Goal: Task Accomplishment & Management: Manage account settings

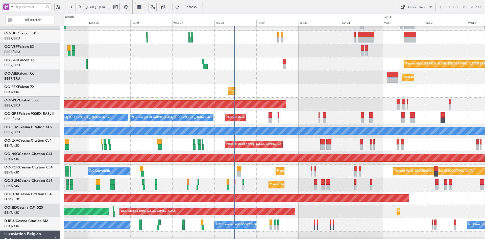
click at [244, 50] on div at bounding box center [274, 50] width 421 height 13
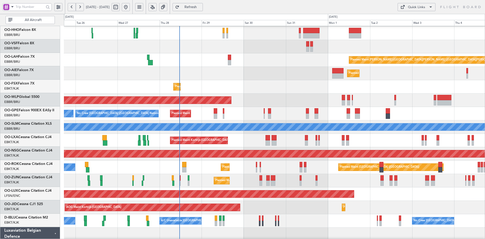
scroll to position [26, 0]
click at [287, 74] on div "Planned Maint [GEOGRAPHIC_DATA] ([GEOGRAPHIC_DATA])" at bounding box center [274, 73] width 421 height 13
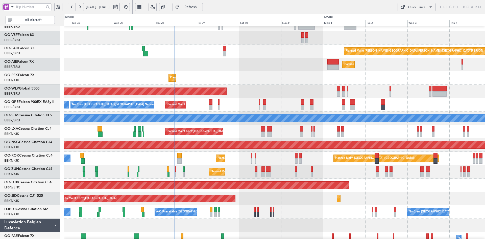
click at [270, 95] on div "Planned Maint [GEOGRAPHIC_DATA] ([GEOGRAPHIC_DATA])" at bounding box center [274, 91] width 421 height 13
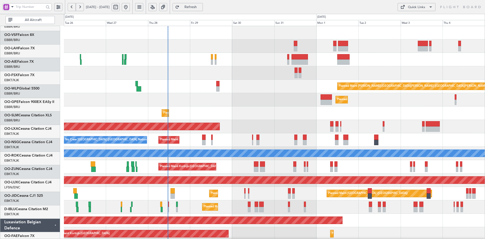
scroll to position [0, 0]
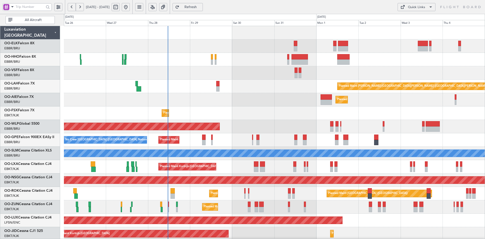
click at [379, 107] on div "Planned Maint [PERSON_NAME]-[GEOGRAPHIC_DATA][PERSON_NAME] ([GEOGRAPHIC_DATA][P…" at bounding box center [274, 160] width 421 height 268
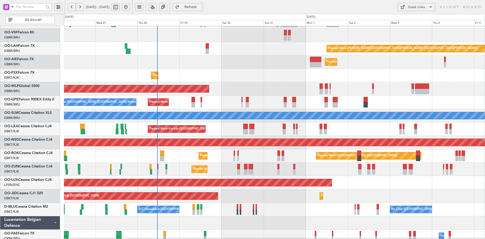
click at [405, 67] on div "Planned Maint [GEOGRAPHIC_DATA] ([GEOGRAPHIC_DATA])" at bounding box center [274, 61] width 421 height 13
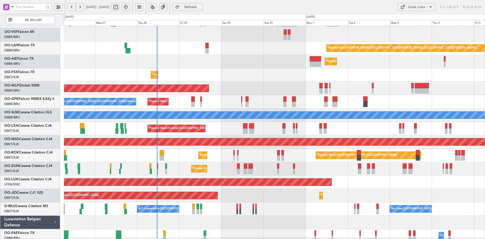
click at [344, 175] on div "Planned Maint [GEOGRAPHIC_DATA] ([GEOGRAPHIC_DATA])" at bounding box center [274, 181] width 421 height 13
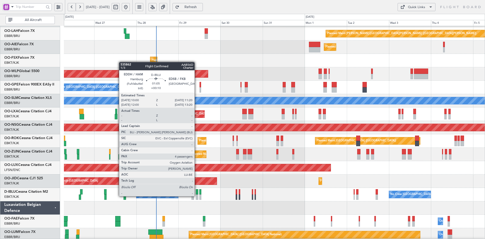
click at [197, 196] on div at bounding box center [197, 196] width 3 height 5
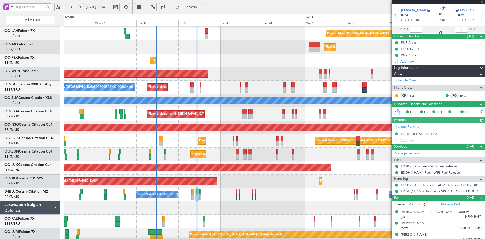
scroll to position [31, 0]
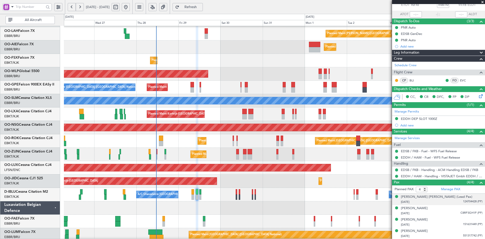
click at [434, 201] on div "[DATE] 124704428 (PP)" at bounding box center [442, 201] width 82 height 5
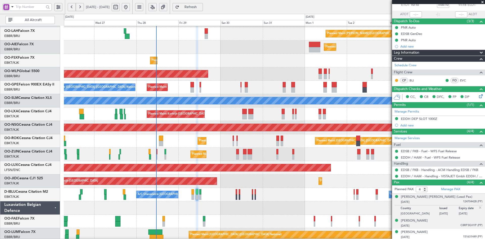
click at [436, 221] on div "[PERSON_NAME] [DATE] C8RP3GH1P (PP)" at bounding box center [442, 223] width 82 height 10
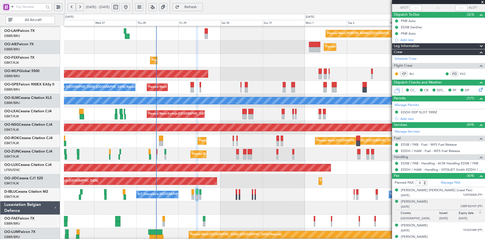
scroll to position [43, 0]
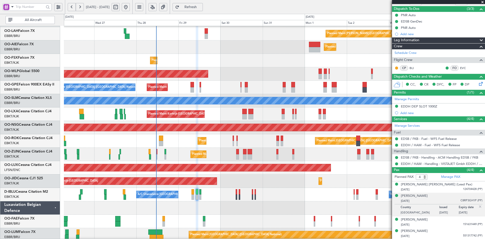
click at [483, 1] on span at bounding box center [482, 2] width 5 height 5
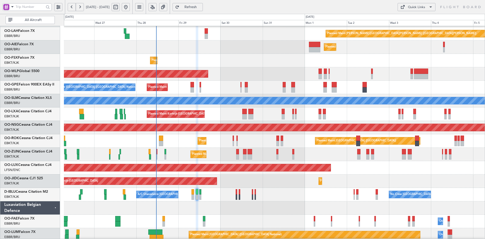
type input "0"
click at [406, 178] on div "AOG Maint Kortrijk-[GEOGRAPHIC_DATA] Planned Maint [GEOGRAPHIC_DATA]-[GEOGRAPHI…" at bounding box center [274, 180] width 421 height 13
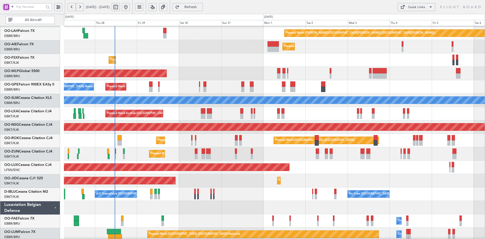
scroll to position [53, 0]
click at [248, 150] on div "Planned Maint Kortrijk-[GEOGRAPHIC_DATA]" at bounding box center [274, 153] width 421 height 13
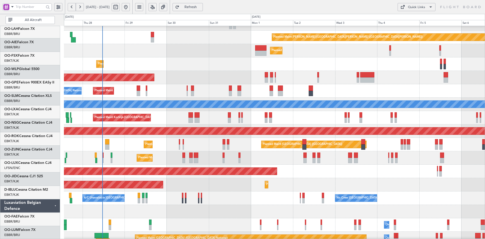
scroll to position [49, 0]
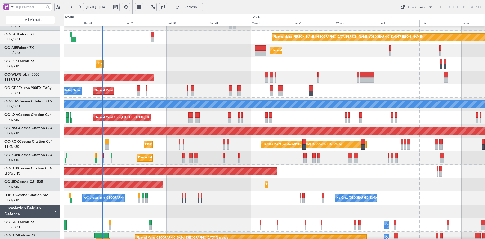
click at [354, 167] on div "Planned Maint [GEOGRAPHIC_DATA] ([GEOGRAPHIC_DATA])" at bounding box center [274, 170] width 421 height 13
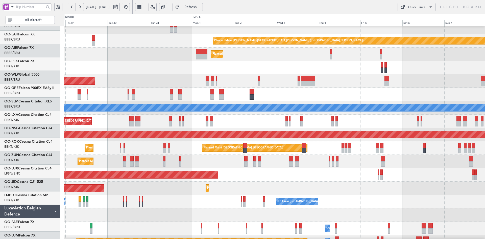
scroll to position [45, 0]
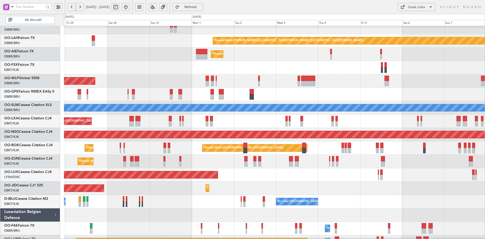
click at [293, 98] on div "Planned Maint [GEOGRAPHIC_DATA] ([GEOGRAPHIC_DATA] National) Planned Maint [GEO…" at bounding box center [274, 94] width 421 height 13
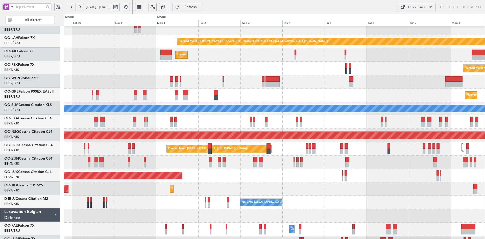
click at [347, 167] on div "Planned Maint Kortrijk-[GEOGRAPHIC_DATA]" at bounding box center [274, 161] width 421 height 13
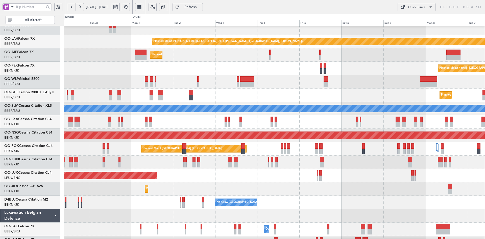
click at [349, 162] on div "Planned Maint Kortrijk-[GEOGRAPHIC_DATA]" at bounding box center [274, 161] width 421 height 13
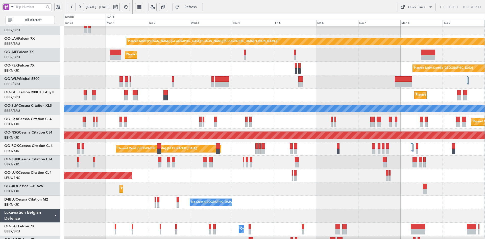
click at [418, 153] on div "Planned Maint [GEOGRAPHIC_DATA] ([GEOGRAPHIC_DATA]) Planned Maint [GEOGRAPHIC_D…" at bounding box center [274, 148] width 421 height 13
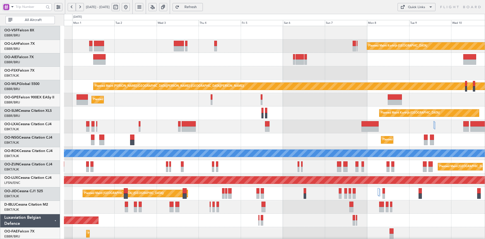
click at [362, 119] on div "Planned Maint Kortrijk-[GEOGRAPHIC_DATA]" at bounding box center [274, 112] width 421 height 13
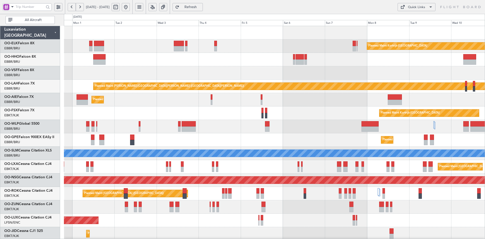
click at [281, 106] on div "Planned Maint [GEOGRAPHIC_DATA] ([GEOGRAPHIC_DATA])" at bounding box center [274, 99] width 421 height 13
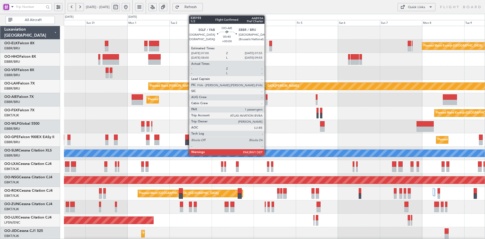
click at [267, 102] on div at bounding box center [267, 102] width 2 height 5
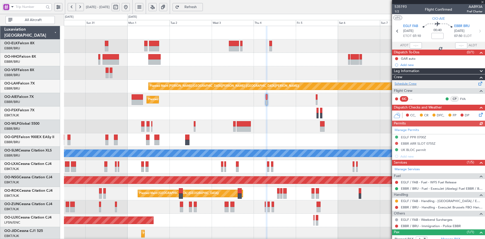
click at [411, 81] on div "Schedule Crew" at bounding box center [438, 84] width 93 height 8
click at [347, 103] on div "Planned Maint [GEOGRAPHIC_DATA] ([GEOGRAPHIC_DATA])" at bounding box center [274, 99] width 421 height 13
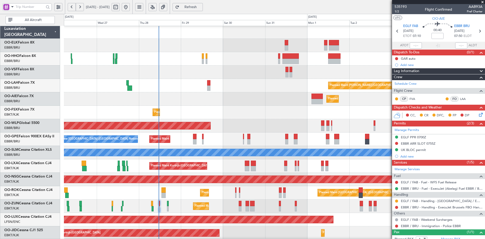
click at [412, 73] on fb-app "[DATE] - [DATE] Refresh Quick Links All Aircraft Planned [GEOGRAPHIC_DATA][PERS…" at bounding box center [242, 122] width 485 height 233
click at [314, 43] on div "Planned Maint [PERSON_NAME]-[GEOGRAPHIC_DATA][PERSON_NAME] ([GEOGRAPHIC_DATA][P…" at bounding box center [274, 159] width 421 height 268
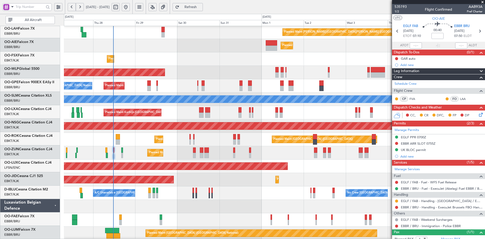
scroll to position [54, 0]
click at [223, 170] on div "Planned Maint [PERSON_NAME]-[GEOGRAPHIC_DATA][PERSON_NAME] ([GEOGRAPHIC_DATA][P…" at bounding box center [274, 106] width 421 height 268
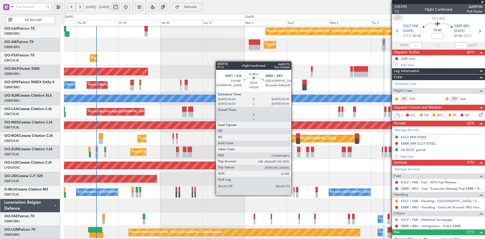
click at [294, 195] on div at bounding box center [294, 194] width 1 height 5
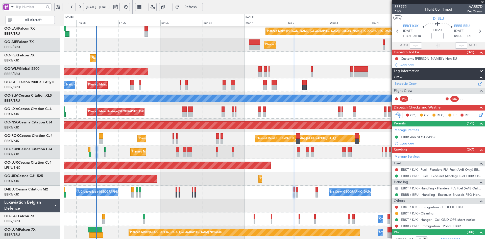
click at [407, 83] on link "Schedule Crew" at bounding box center [406, 83] width 22 height 5
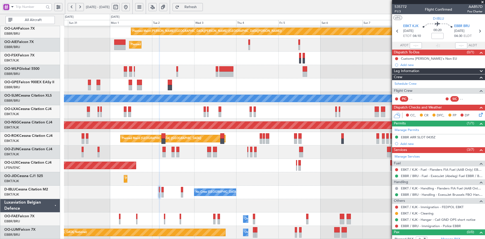
click at [181, 156] on div "Planned Maint [PERSON_NAME]-[GEOGRAPHIC_DATA][PERSON_NAME] ([GEOGRAPHIC_DATA][P…" at bounding box center [274, 105] width 421 height 268
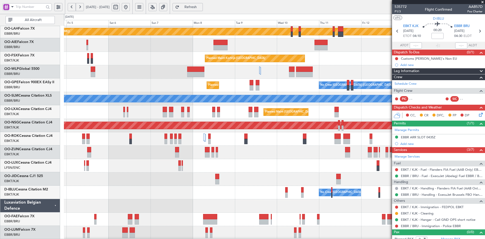
click at [252, 185] on div at bounding box center [274, 178] width 421 height 13
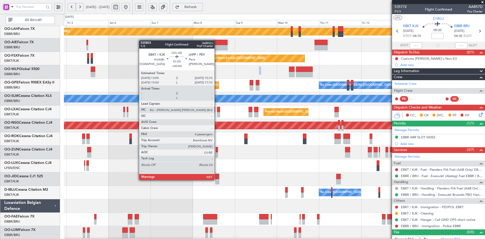
click at [217, 179] on div at bounding box center [217, 181] width 4 height 5
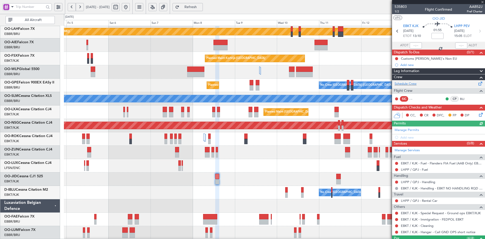
click at [415, 87] on div "Schedule Crew" at bounding box center [438, 84] width 93 height 8
click at [322, 121] on div "Planned Maint [PERSON_NAME]-[GEOGRAPHIC_DATA][PERSON_NAME] ([GEOGRAPHIC_DATA][P…" at bounding box center [274, 105] width 421 height 268
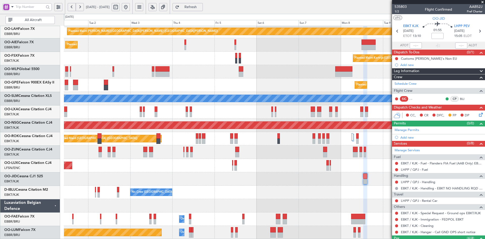
scroll to position [55, 0]
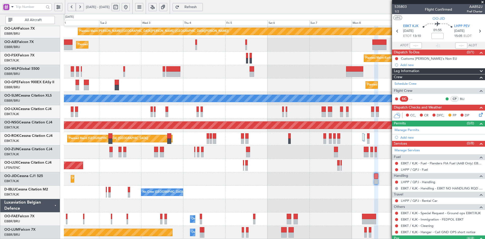
click at [300, 166] on div "Planned Maint [PERSON_NAME]-[GEOGRAPHIC_DATA][PERSON_NAME] ([GEOGRAPHIC_DATA][P…" at bounding box center [274, 105] width 421 height 268
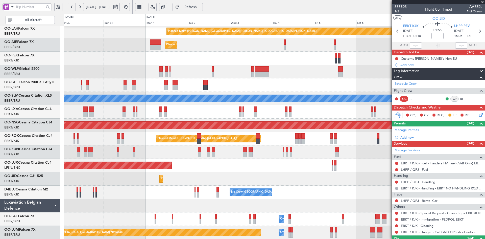
click at [481, 2] on span at bounding box center [482, 2] width 5 height 5
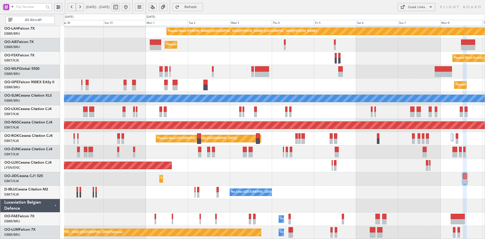
type input "0"
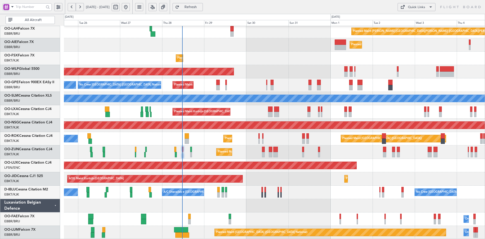
click at [351, 191] on div "Planned Maint [PERSON_NAME]-[GEOGRAPHIC_DATA][PERSON_NAME] ([GEOGRAPHIC_DATA][P…" at bounding box center [274, 105] width 421 height 268
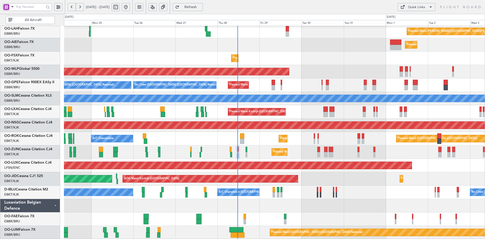
click at [180, 133] on div "Planned Maint [PERSON_NAME]-[GEOGRAPHIC_DATA][PERSON_NAME] ([GEOGRAPHIC_DATA][P…" at bounding box center [274, 105] width 421 height 268
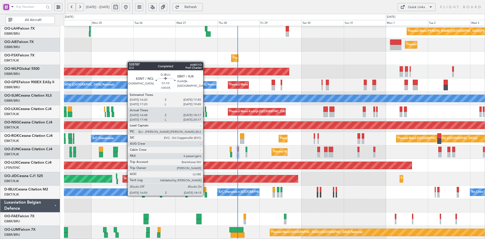
click at [206, 196] on div at bounding box center [206, 194] width 3 height 5
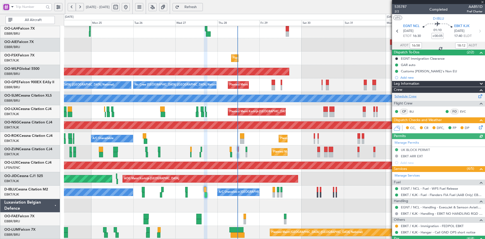
click at [415, 96] on link "Schedule Crew" at bounding box center [406, 96] width 22 height 5
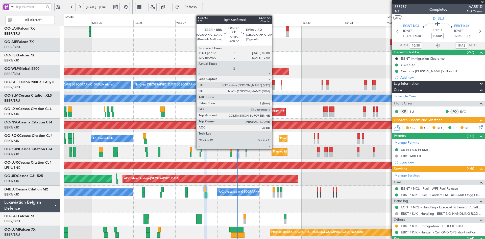
click at [274, 88] on div at bounding box center [274, 87] width 4 height 5
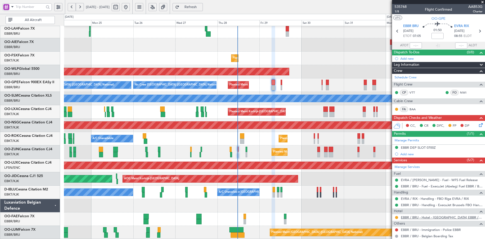
click at [448, 218] on link "EBBR / BRU - Hotel - Hilton Garden Inn EBBR / BRU" at bounding box center [442, 217] width 82 height 4
click at [483, 3] on span at bounding box center [482, 2] width 5 height 5
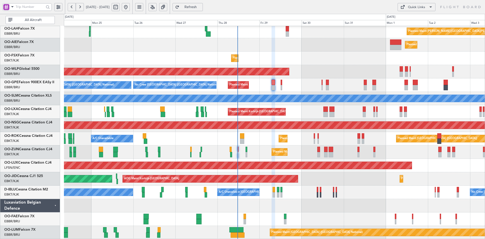
type input "0"
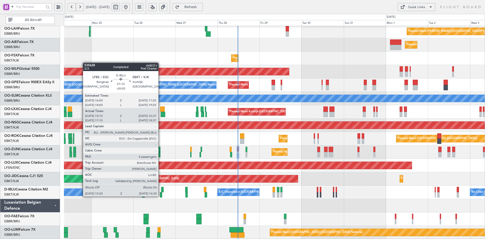
click at [161, 196] on div at bounding box center [161, 194] width 2 height 5
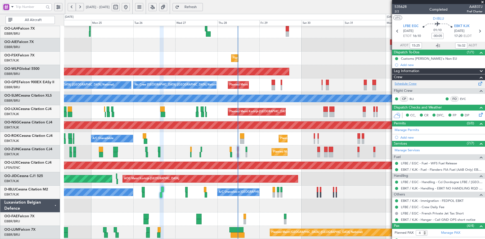
click at [400, 84] on link "Schedule Crew" at bounding box center [406, 83] width 22 height 5
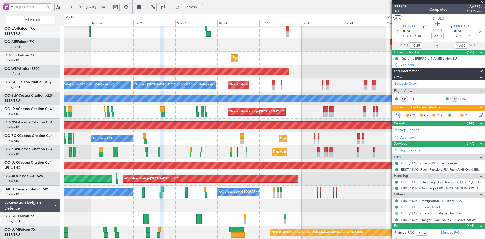
click at [339, 177] on div "AOG Maint Kortrijk-Wevelgem Planned Maint Paris (Le Bourget) Planned Maint Kort…" at bounding box center [274, 178] width 421 height 13
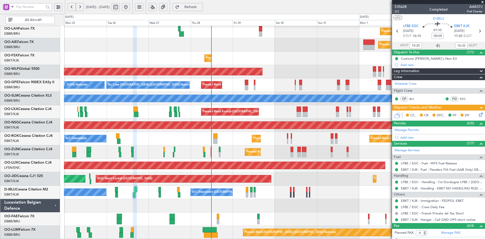
click at [318, 190] on div "No Crew Kortrijk-[GEOGRAPHIC_DATA] A/C Unavailable [GEOGRAPHIC_DATA]-[GEOGRAPHI…" at bounding box center [274, 191] width 421 height 13
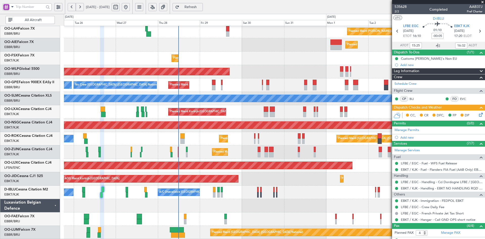
click at [304, 178] on div "AOG Maint Kortrijk-[GEOGRAPHIC_DATA] Planned Maint [GEOGRAPHIC_DATA]-[GEOGRAPHI…" at bounding box center [274, 178] width 421 height 13
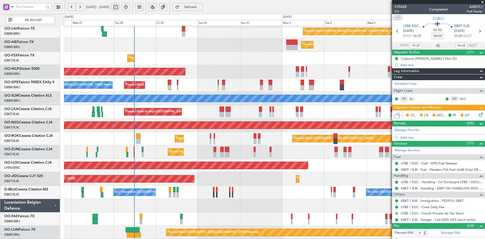
click at [346, 176] on div "AOG Maint Kortrijk-[GEOGRAPHIC_DATA] Planned Maint [GEOGRAPHIC_DATA]-[GEOGRAPHI…" at bounding box center [274, 178] width 421 height 13
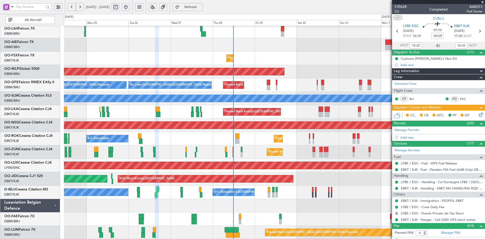
click at [263, 186] on div "A/C Unavailable Kortrijk-Wevelgem No Crew Brussels (Brussels National) No Crew …" at bounding box center [274, 191] width 421 height 13
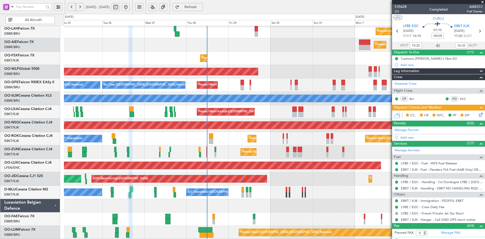
click at [311, 180] on div "Planned Maint Alton-st Louis (St Louis Regl) Planned Maint London (Farnborough)…" at bounding box center [274, 105] width 421 height 268
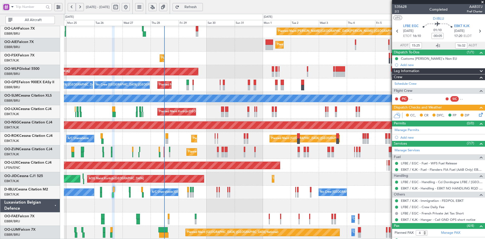
click at [482, 1] on span at bounding box center [482, 2] width 5 height 5
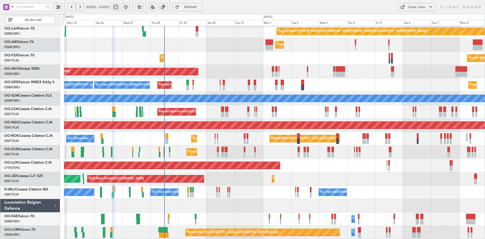
type input "0"
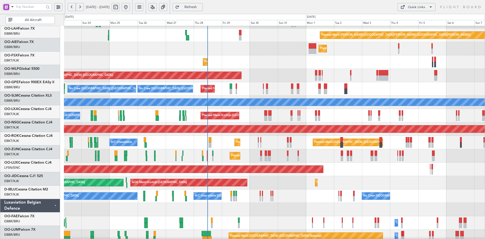
click at [314, 183] on div "AOG Maint Kortrijk-Wevelgem Planned Maint Paris (Le Bourget) Planned Maint Kort…" at bounding box center [274, 182] width 421 height 13
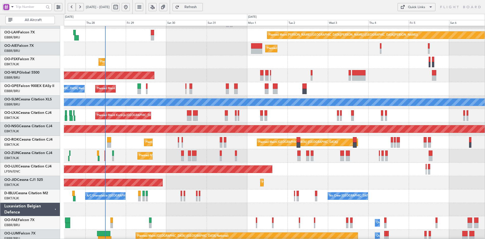
click at [385, 179] on div "AOG Maint Kortrijk-[GEOGRAPHIC_DATA] Planned Maint [GEOGRAPHIC_DATA]-[GEOGRAPHI…" at bounding box center [274, 182] width 421 height 13
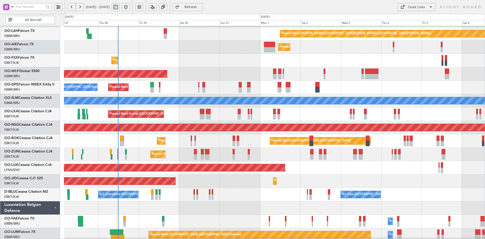
scroll to position [55, 0]
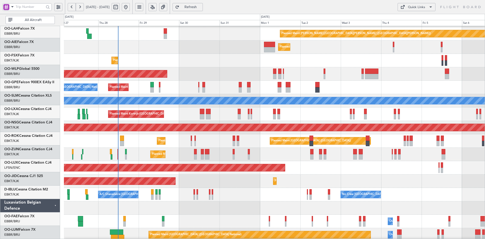
click at [368, 161] on div "Planned Maint [GEOGRAPHIC_DATA] ([GEOGRAPHIC_DATA])" at bounding box center [274, 167] width 421 height 13
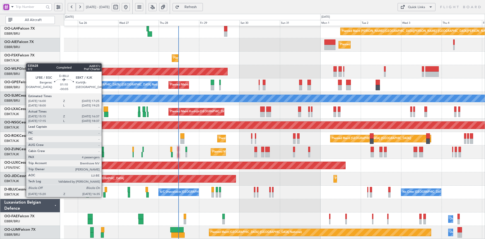
click at [104, 196] on div at bounding box center [104, 194] width 2 height 5
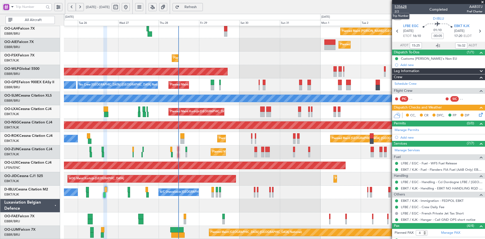
click at [401, 5] on span "535628" at bounding box center [401, 6] width 12 height 5
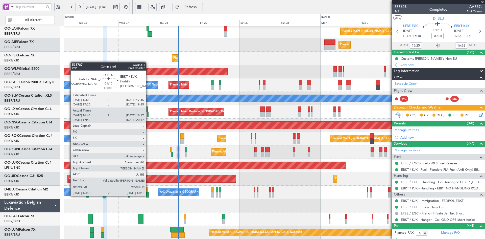
click at [148, 195] on div at bounding box center [147, 194] width 3 height 5
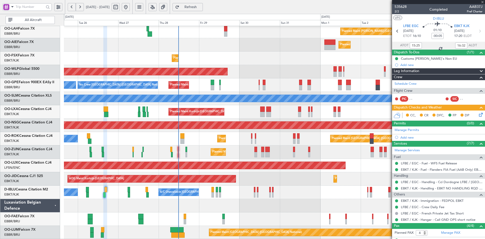
type input "+00:05"
type input "16:58"
type input "18:12"
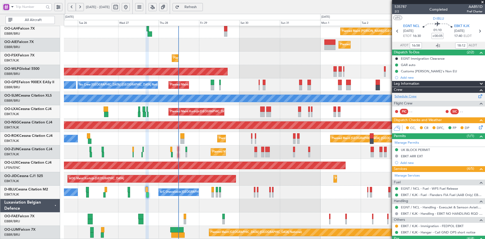
click at [408, 94] on link "Schedule Crew" at bounding box center [406, 96] width 22 height 5
click at [482, 2] on span at bounding box center [482, 2] width 5 height 5
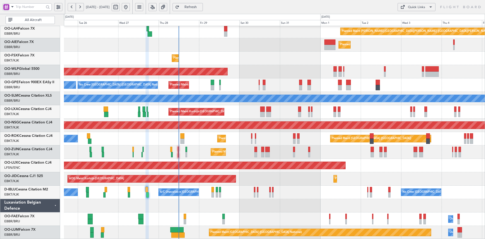
type input "0"
click at [324, 192] on div "No Crew Kortrijk-[GEOGRAPHIC_DATA] A/C Unavailable [GEOGRAPHIC_DATA]-[GEOGRAPHI…" at bounding box center [274, 191] width 421 height 13
click at [326, 192] on div "No Crew Kortrijk-[GEOGRAPHIC_DATA] A/C Unavailable [GEOGRAPHIC_DATA]-[GEOGRAPHI…" at bounding box center [274, 191] width 421 height 13
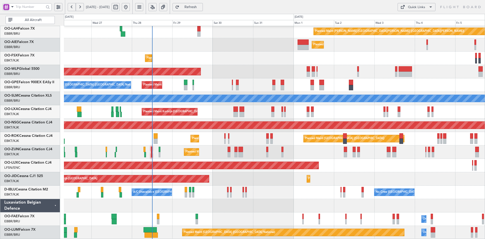
click at [414, 78] on div "Planned Maint [GEOGRAPHIC_DATA] ([GEOGRAPHIC_DATA])" at bounding box center [274, 71] width 421 height 13
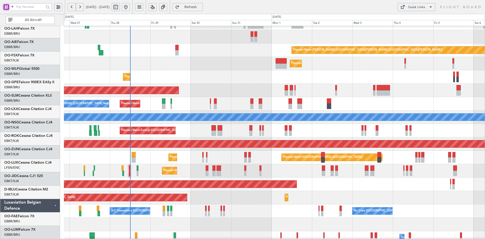
scroll to position [36, 0]
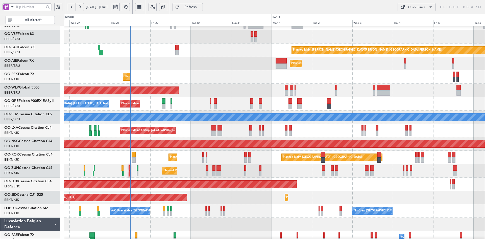
click at [429, 88] on div "Planned Maint [GEOGRAPHIC_DATA] ([GEOGRAPHIC_DATA])" at bounding box center [274, 90] width 421 height 13
click at [404, 97] on div "Planned Maint [GEOGRAPHIC_DATA] ([GEOGRAPHIC_DATA])" at bounding box center [274, 90] width 421 height 13
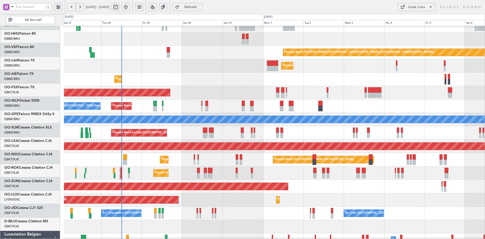
scroll to position [34, 0]
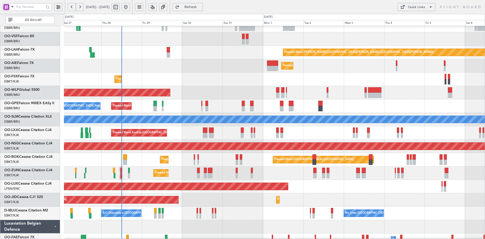
click at [289, 67] on div "Planned Maint [GEOGRAPHIC_DATA] ([GEOGRAPHIC_DATA])" at bounding box center [274, 65] width 421 height 13
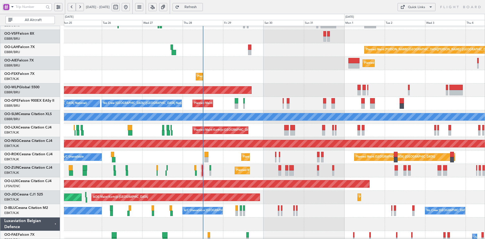
click at [388, 68] on div "Planned Maint [GEOGRAPHIC_DATA] ([GEOGRAPHIC_DATA])" at bounding box center [274, 63] width 421 height 13
click at [249, 60] on div "Planned Maint [GEOGRAPHIC_DATA] ([GEOGRAPHIC_DATA])" at bounding box center [274, 63] width 421 height 13
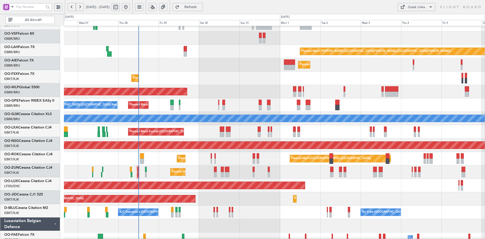
scroll to position [35, 0]
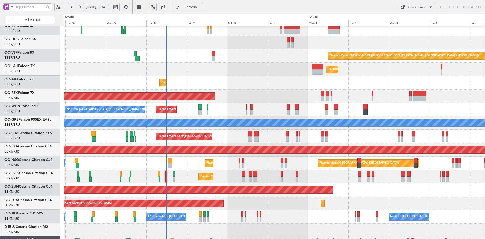
click at [223, 63] on div "Planned Maint [PERSON_NAME]-[GEOGRAPHIC_DATA][PERSON_NAME] ([GEOGRAPHIC_DATA][P…" at bounding box center [274, 55] width 421 height 13
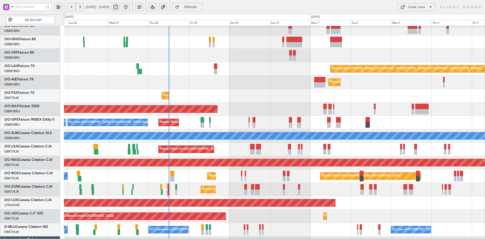
click at [258, 83] on div "Planned Maint Alton-st Louis (St Louis Regl) Planned Maint London (Farnborough)…" at bounding box center [274, 143] width 421 height 268
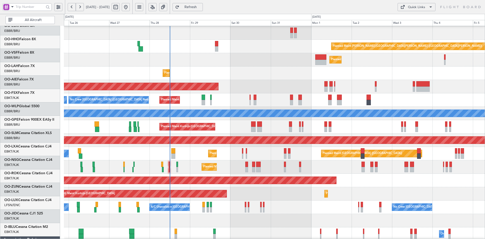
scroll to position [40, 0]
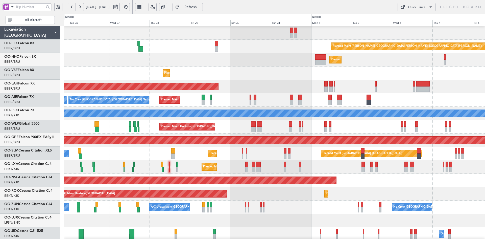
scroll to position [40, 0]
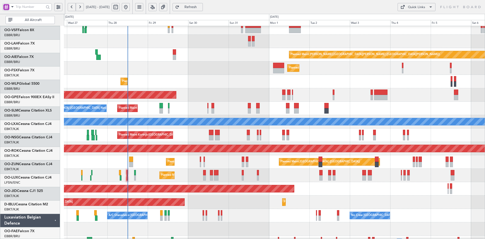
click at [422, 103] on div "Planned Maint Brussels (Brussels National) No Crew Brussels (Brussels National)…" at bounding box center [274, 108] width 421 height 13
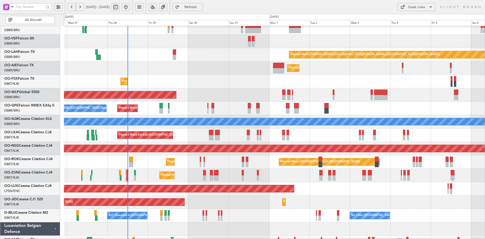
click at [370, 114] on div "Planned Maint Brussels (Brussels National) No Crew Brussels (Brussels National)…" at bounding box center [274, 108] width 421 height 13
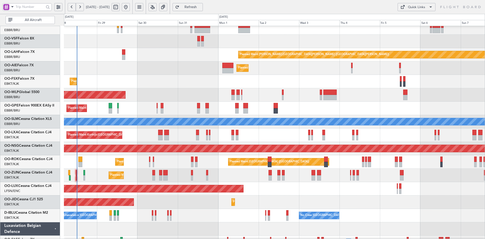
click at [188, 37] on div "Planned Maint Alton-st Louis (St Louis Regl) Planned Maint London (Farnborough)…" at bounding box center [274, 128] width 421 height 268
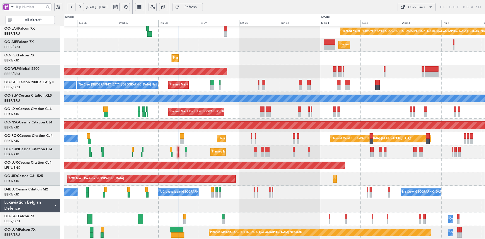
click at [233, 198] on div "Planned Maint Alton-st Louis (St Louis Regl) Planned Maint London (Farnborough)…" at bounding box center [274, 105] width 421 height 268
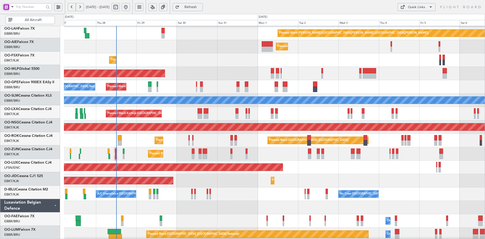
click at [367, 171] on div "Planned Maint [GEOGRAPHIC_DATA] ([GEOGRAPHIC_DATA])" at bounding box center [274, 166] width 421 height 13
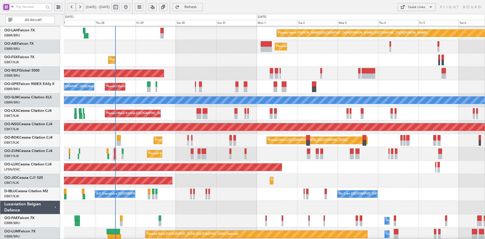
click at [292, 174] on div "Planned Maint Kortrijk-Wevelgem AOG Maint Kortrijk-Wevelgem Planned Maint Paris…" at bounding box center [274, 180] width 421 height 13
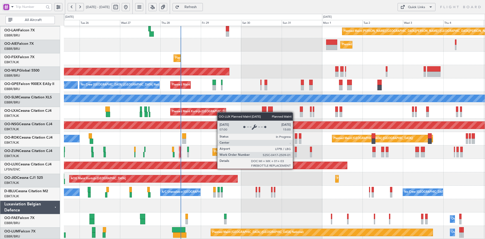
scroll to position [55, 0]
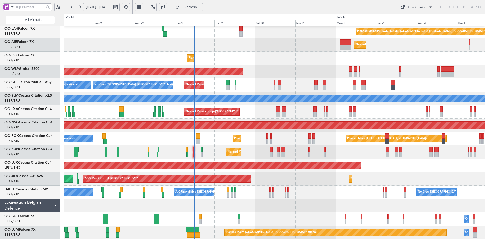
click at [294, 183] on div "Planned Maint Kortrijk-Wevelgem AOG Maint Kortrijk-Wevelgem Planned Maint Paris…" at bounding box center [274, 178] width 421 height 13
click at [256, 78] on div "Planned Maint [GEOGRAPHIC_DATA] ([GEOGRAPHIC_DATA])" at bounding box center [274, 71] width 421 height 13
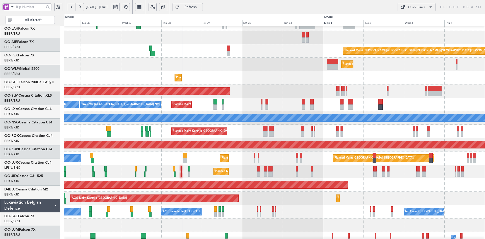
scroll to position [35, 0]
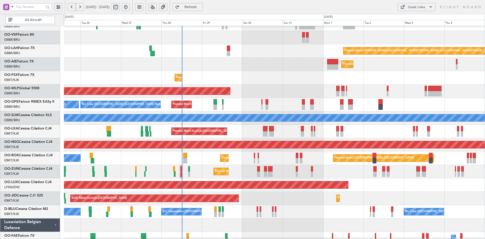
click at [274, 64] on div "Planned Maint [GEOGRAPHIC_DATA] ([GEOGRAPHIC_DATA])" at bounding box center [274, 64] width 421 height 13
click at [305, 71] on div "Planned Maint Kortrijk-[GEOGRAPHIC_DATA]" at bounding box center [274, 77] width 421 height 13
click at [313, 71] on div "Planned Maint Alton-st Louis (St Louis Regl) Planned Maint London (Farnborough)…" at bounding box center [274, 125] width 421 height 268
click at [404, 79] on div "Planned Maint Kortrijk-[GEOGRAPHIC_DATA]" at bounding box center [274, 77] width 421 height 13
click at [440, 145] on div "Planned Maint Alton-st Louis (St Louis Regl) Planned Maint London (Farnborough)…" at bounding box center [274, 125] width 421 height 268
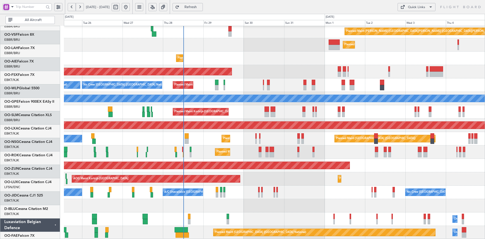
scroll to position [55, 0]
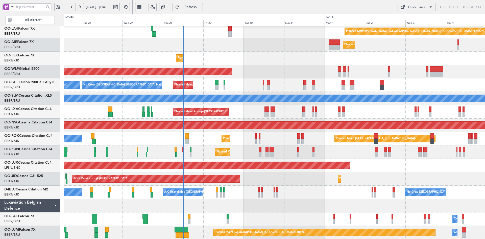
click at [348, 212] on div at bounding box center [274, 205] width 421 height 13
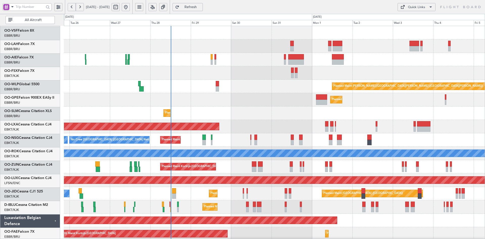
scroll to position [0, 0]
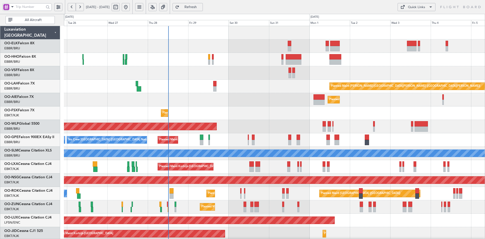
click at [413, 159] on div "Planned Maint Alton-st Louis (St Louis Regl) Planned Maint London (Farnborough)…" at bounding box center [274, 160] width 421 height 268
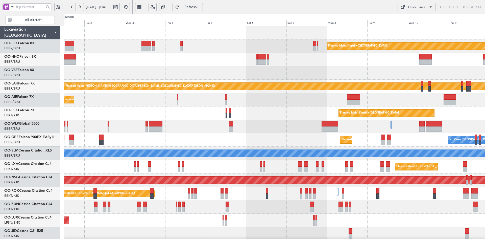
click at [188, 147] on div "Planned Maint Kortrijk-Wevelgem Planned Maint Alton-st Louis (St Louis Regl) Pl…" at bounding box center [274, 160] width 421 height 268
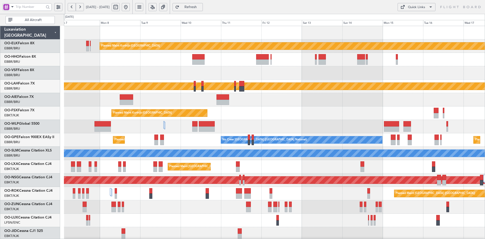
click at [248, 111] on div "Planned Maint Kortrijk-[GEOGRAPHIC_DATA]" at bounding box center [274, 112] width 421 height 13
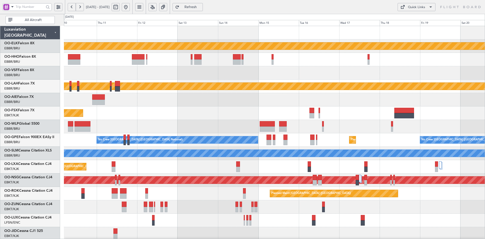
click at [130, 8] on button at bounding box center [126, 7] width 8 height 8
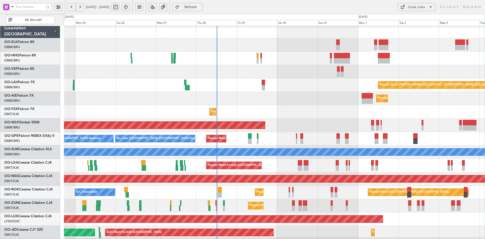
click at [360, 207] on div "Planned Maint Kortrijk-[GEOGRAPHIC_DATA]" at bounding box center [274, 205] width 421 height 13
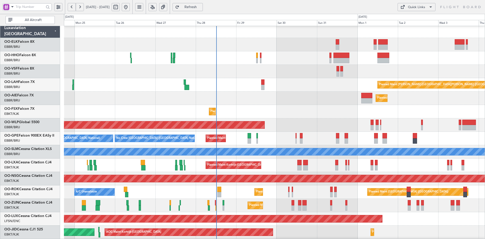
click at [283, 91] on div "Planned Maint [GEOGRAPHIC_DATA] ([GEOGRAPHIC_DATA])" at bounding box center [274, 97] width 421 height 13
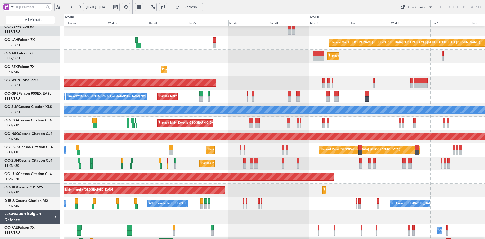
scroll to position [46, 0]
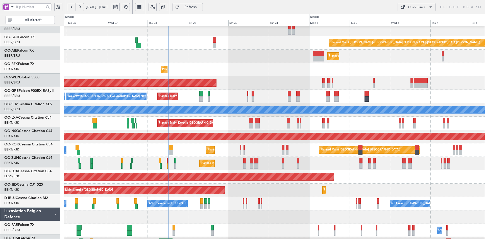
click at [361, 184] on div "Planned Maint Kortrijk-Wevelgem AOG Maint Kortrijk-Wevelgem Planned Maint Paris…" at bounding box center [274, 189] width 421 height 13
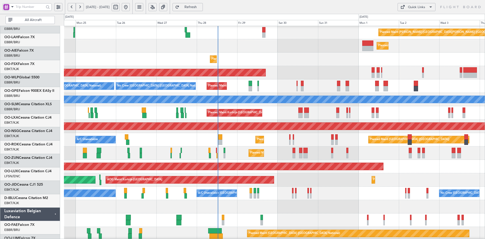
click at [292, 68] on div "Planned Maint [GEOGRAPHIC_DATA] ([GEOGRAPHIC_DATA])" at bounding box center [274, 72] width 421 height 13
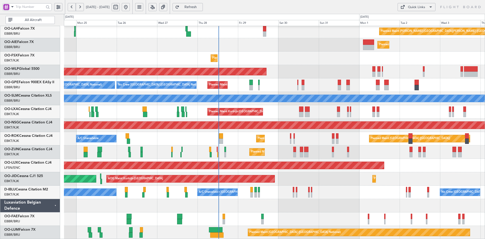
click at [143, 191] on div "No Crew Brussels (Brussels National) A/C Unavailable Kortrijk-Wevelgem No Crew …" at bounding box center [274, 191] width 421 height 13
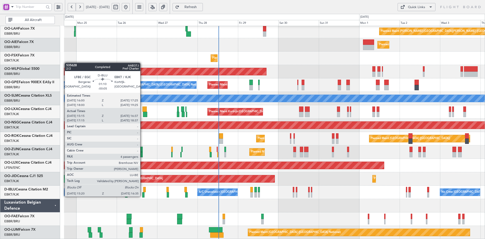
click at [142, 196] on div at bounding box center [143, 194] width 2 height 5
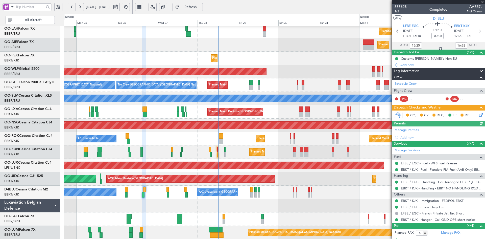
click at [403, 7] on span "535628" at bounding box center [401, 6] width 12 height 5
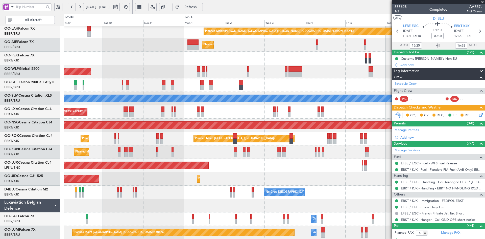
click at [253, 184] on div "Planned Maint Alton-st Louis (St Louis Regl) Planned Maint London (Farnborough)…" at bounding box center [274, 105] width 421 height 268
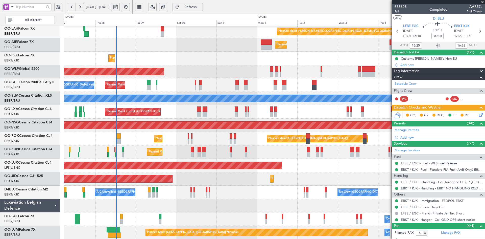
click at [272, 186] on div "No Crew Brussels (Brussels National) A/C Unavailable Kortrijk-Wevelgem No Crew …" at bounding box center [274, 191] width 421 height 13
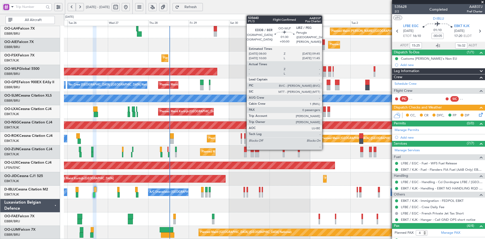
click at [324, 72] on div at bounding box center [324, 73] width 3 height 5
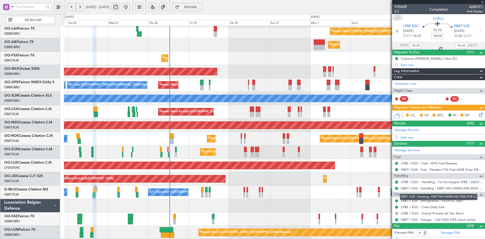
type input "0"
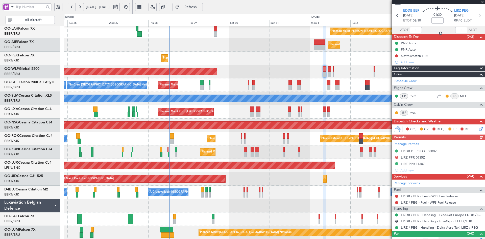
scroll to position [21, 0]
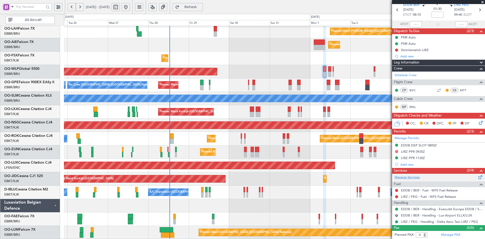
click at [412, 177] on link "Manage Services" at bounding box center [407, 177] width 25 height 5
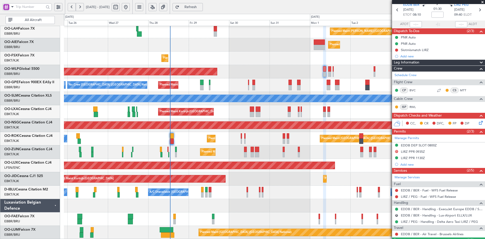
click at [281, 187] on div "No Crew Brussels (Brussels National) No Crew Kortrijk-Wevelgem A/C Unavailable …" at bounding box center [274, 191] width 421 height 13
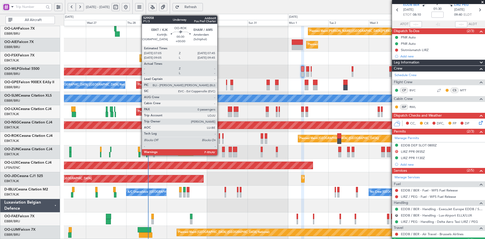
click at [220, 142] on div at bounding box center [219, 140] width 1 height 5
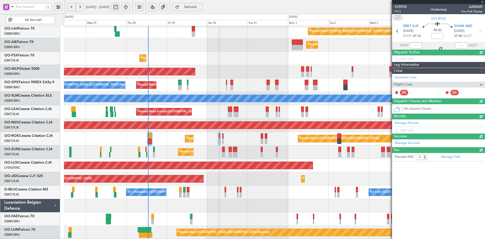
scroll to position [0, 0]
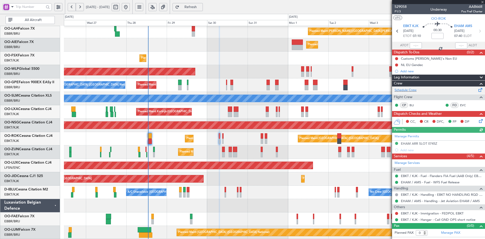
click at [410, 87] on div "Schedule Crew" at bounding box center [438, 90] width 93 height 8
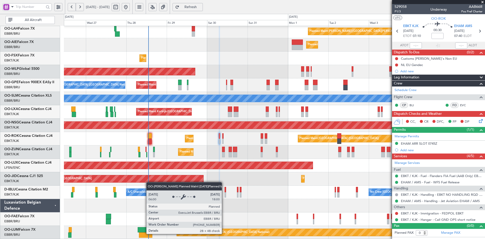
click at [336, 229] on div "Planned Maint [GEOGRAPHIC_DATA] ([GEOGRAPHIC_DATA] National)" at bounding box center [288, 232] width 222 height 7
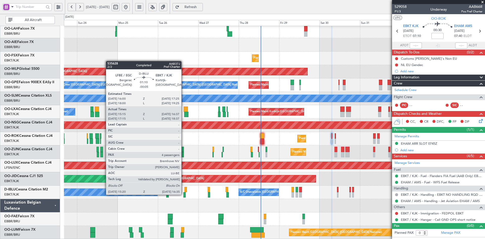
click at [184, 194] on div at bounding box center [184, 194] width 2 height 5
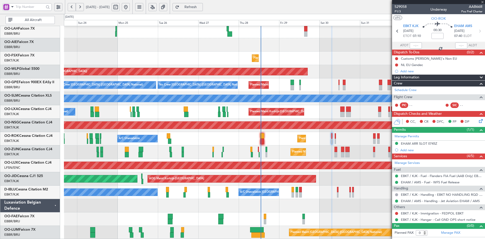
type input "-00:05"
type input "15:25"
type input "16:32"
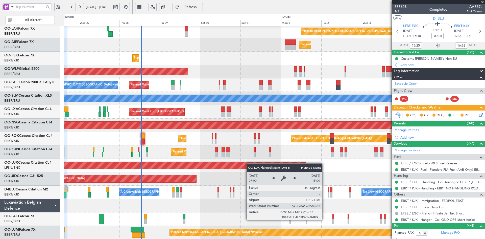
click at [236, 163] on div "Planned Maint Alton-st Louis (St Louis Regl) Planned Maint London (Farnborough)…" at bounding box center [274, 105] width 421 height 268
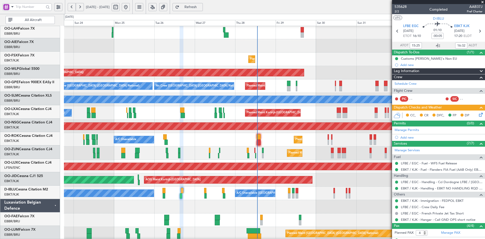
scroll to position [54, 0]
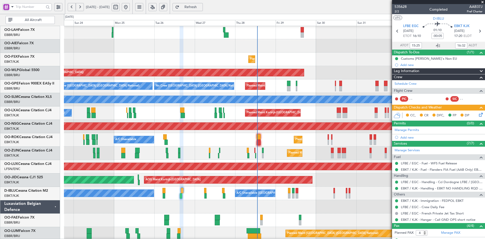
click at [249, 209] on div at bounding box center [274, 206] width 421 height 13
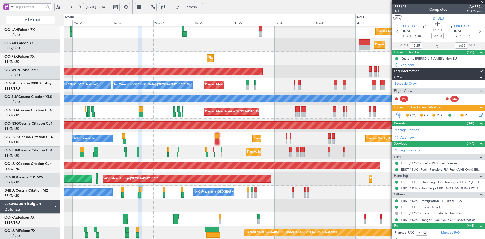
scroll to position [55, 0]
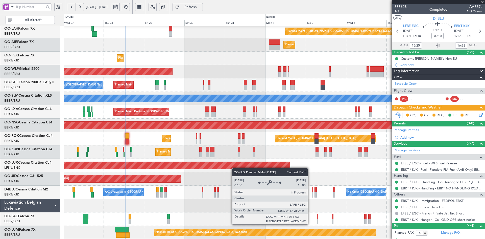
click at [221, 167] on div "Planned Maint Alton-st Louis (St Louis Regl) Planned Maint London (Farnborough)…" at bounding box center [274, 105] width 421 height 268
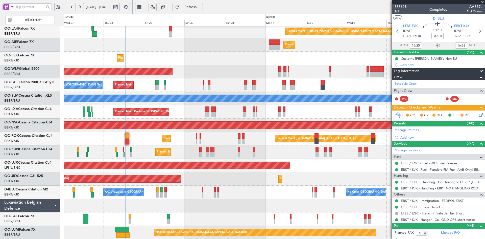
click at [229, 212] on div "Planned Maint Alton-st Louis (St Louis Regl) Planned Maint London (Farnborough)…" at bounding box center [274, 105] width 421 height 268
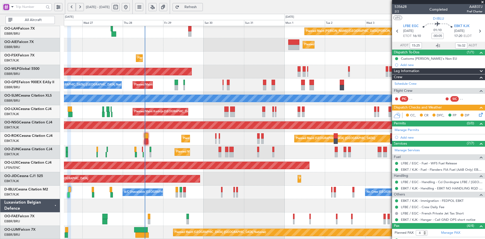
click at [243, 193] on div "A/C Unavailable Kortrijk-Wevelgem No Crew Brussels (Brussels National) No Crew …" at bounding box center [274, 191] width 421 height 13
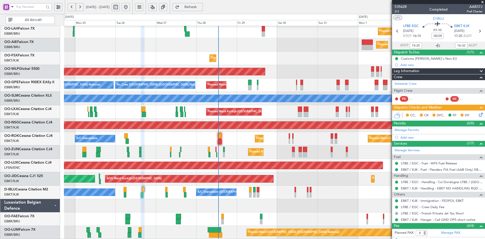
click at [284, 207] on div "Planned Maint [PERSON_NAME]-[GEOGRAPHIC_DATA][PERSON_NAME] ([GEOGRAPHIC_DATA][P…" at bounding box center [274, 105] width 421 height 268
click at [482, 1] on span at bounding box center [482, 2] width 5 height 5
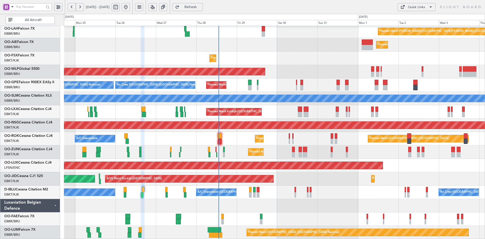
type input "0"
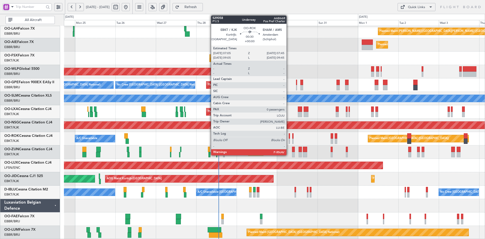
click at [289, 141] on div at bounding box center [289, 140] width 1 height 5
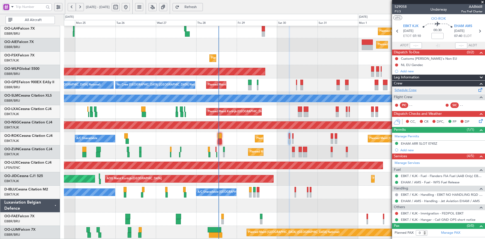
click at [413, 89] on link "Schedule Crew" at bounding box center [406, 90] width 22 height 5
click at [483, 2] on span at bounding box center [482, 2] width 5 height 5
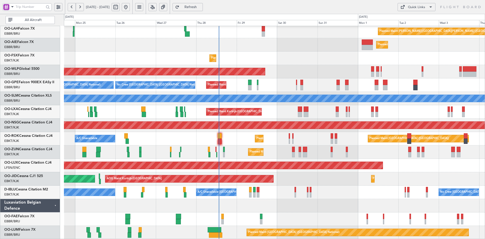
click at [283, 72] on div "Planned Maint [GEOGRAPHIC_DATA] ([GEOGRAPHIC_DATA])" at bounding box center [274, 71] width 421 height 13
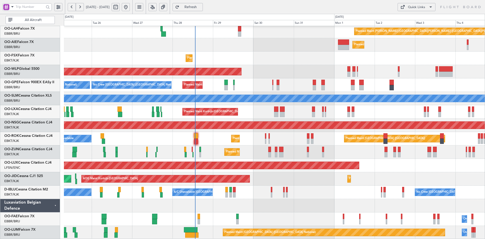
click at [417, 165] on div "Planned Maint [GEOGRAPHIC_DATA] ([GEOGRAPHIC_DATA])" at bounding box center [274, 165] width 421 height 13
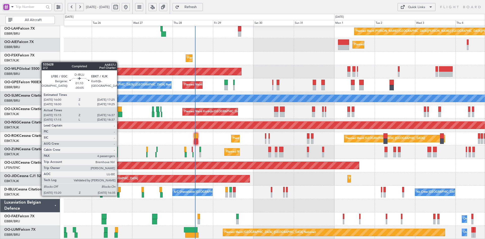
click at [119, 195] on div at bounding box center [118, 194] width 2 height 5
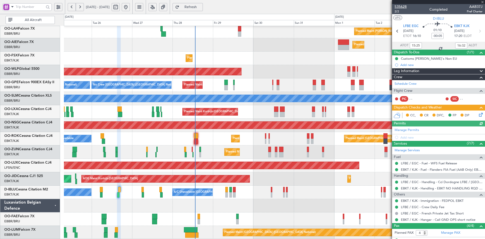
click at [403, 5] on span "535628" at bounding box center [401, 6] width 12 height 5
click at [238, 188] on div "No Crew Kortrijk-[GEOGRAPHIC_DATA] A/C Unavailable [GEOGRAPHIC_DATA]-[GEOGRAPHI…" at bounding box center [274, 191] width 421 height 13
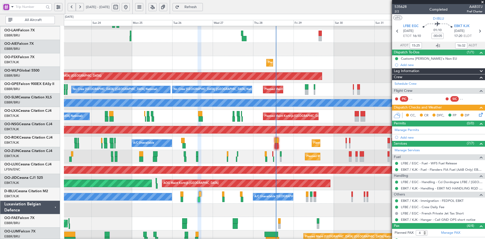
scroll to position [50, 0]
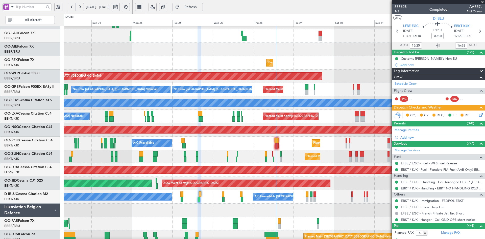
click at [342, 85] on div "Planned Maint Brussels (Brussels National) No Crew Brussels (Brussels National)…" at bounding box center [274, 89] width 421 height 13
type input "17:25"
type input "18:32"
type input "15:25"
type input "16:32"
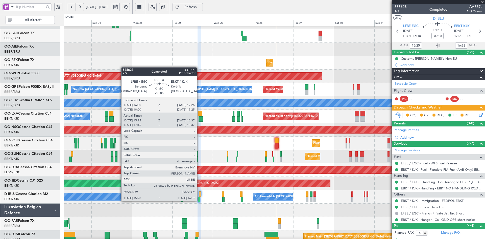
click at [199, 200] on div at bounding box center [199, 199] width 2 height 5
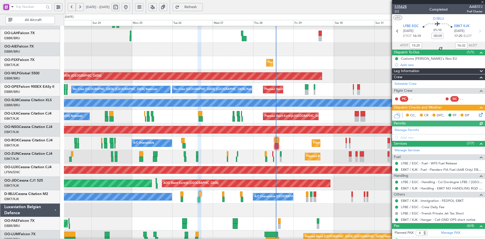
click at [396, 7] on span "535628" at bounding box center [401, 6] width 12 height 5
click at [316, 180] on div "Planned Maint Kortrijk-Wevelgem AOG Maint Kortrijk-Wevelgem Planned Maint Paris…" at bounding box center [274, 183] width 421 height 13
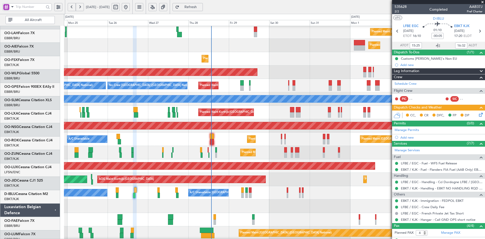
scroll to position [54, 0]
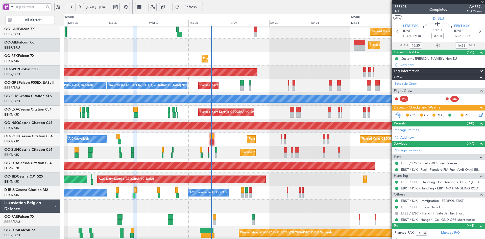
click at [206, 181] on div "Planned Maint Alton-st Louis (St Louis Regl) Planned Maint London (Farnborough)…" at bounding box center [274, 106] width 421 height 268
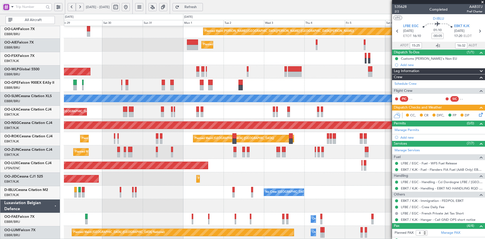
scroll to position [55, 0]
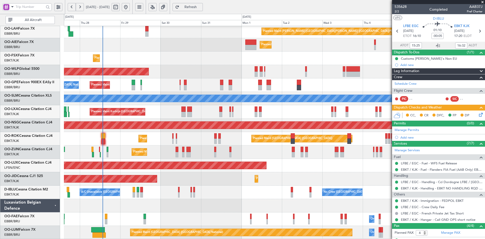
click at [327, 175] on div "Planned Maint Alton-st Louis (St Louis Regl) Planned Maint London (Farnborough)…" at bounding box center [274, 105] width 421 height 268
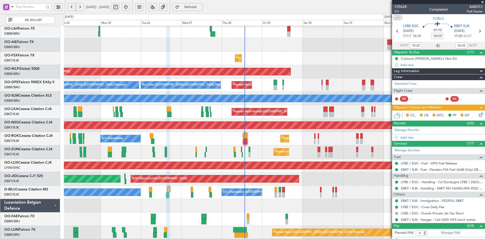
click at [282, 178] on div "AOG Maint Kortrijk-[GEOGRAPHIC_DATA] Planned Maint [GEOGRAPHIC_DATA]-[GEOGRAPHI…" at bounding box center [274, 178] width 421 height 13
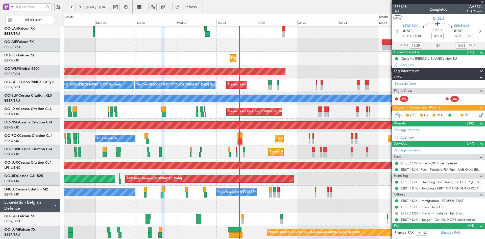
click at [190, 204] on div at bounding box center [274, 205] width 421 height 13
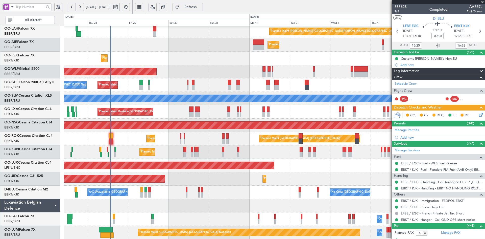
click at [229, 192] on div "Planned Maint Alton-st Louis (St Louis Regl) Planned Maint London (Farnborough)…" at bounding box center [274, 105] width 421 height 268
click at [240, 198] on div "A/C Unavailable Kortrijk-Wevelgem No Crew Brussels (Brussels National) No Crew …" at bounding box center [274, 191] width 421 height 13
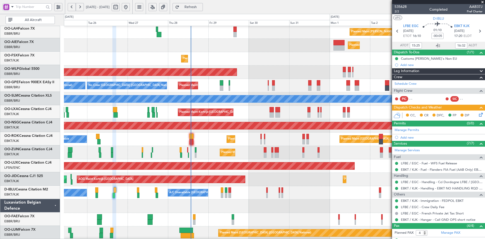
scroll to position [54, 0]
click at [224, 67] on div "Planned Maint [GEOGRAPHIC_DATA] ([GEOGRAPHIC_DATA])" at bounding box center [274, 71] width 421 height 13
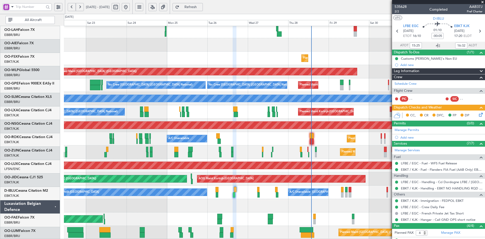
scroll to position [55, 0]
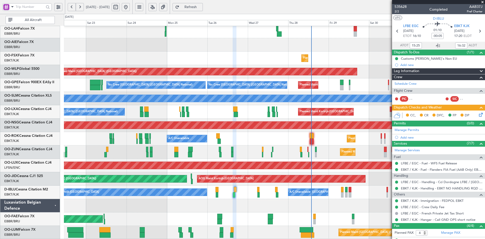
click at [366, 200] on div at bounding box center [274, 205] width 421 height 13
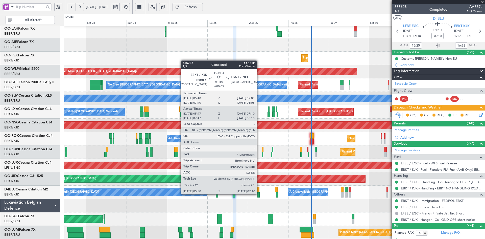
click at [259, 193] on div at bounding box center [258, 194] width 2 height 5
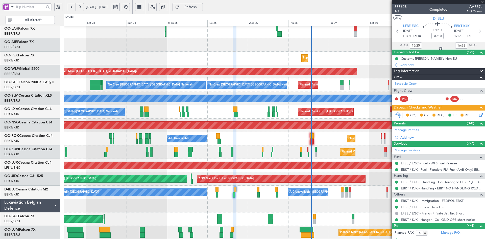
type input "+00:05"
type input "05:57"
type input "07:05"
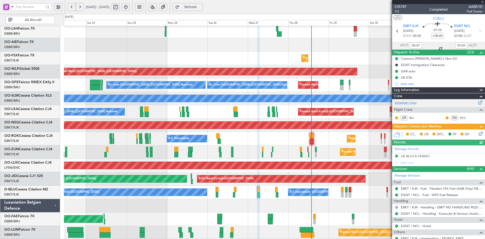
click at [404, 102] on link "Schedule Crew" at bounding box center [406, 102] width 22 height 5
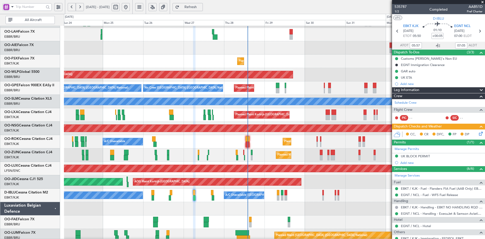
click at [225, 56] on div "Planned Maint Kortrijk-[GEOGRAPHIC_DATA]" at bounding box center [274, 61] width 421 height 13
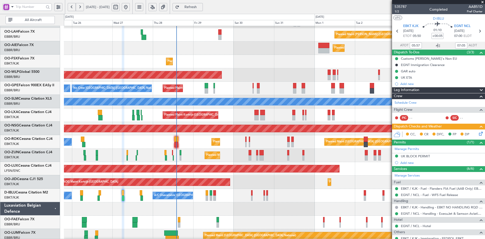
scroll to position [52, 0]
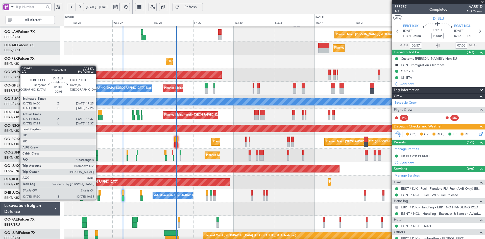
click at [98, 199] on div at bounding box center [99, 197] width 2 height 5
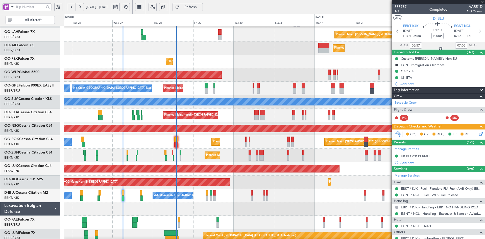
type input "-00:05"
type input "15:25"
type input "16:32"
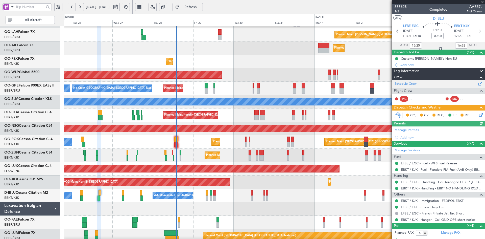
click at [408, 84] on link "Schedule Crew" at bounding box center [406, 83] width 22 height 5
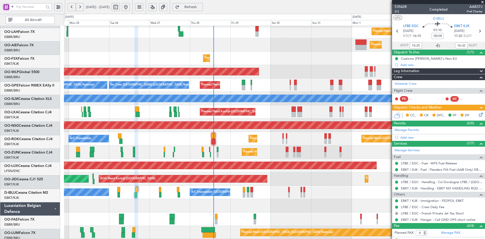
click at [253, 191] on div "No Crew Kortrijk-[GEOGRAPHIC_DATA] A/C Unavailable [GEOGRAPHIC_DATA]-[GEOGRAPHI…" at bounding box center [274, 191] width 421 height 13
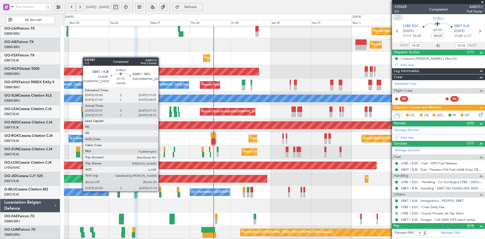
click at [161, 190] on div at bounding box center [160, 189] width 3 height 5
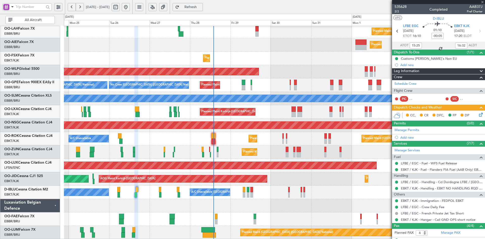
type input "+00:05"
type input "05:57"
type input "07:05"
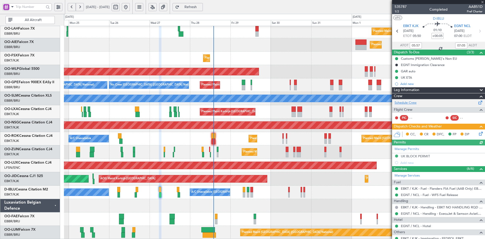
click at [411, 103] on link "Schedule Crew" at bounding box center [406, 102] width 22 height 5
click at [160, 197] on div at bounding box center [160, 194] width 2 height 5
click at [159, 195] on div at bounding box center [160, 194] width 2 height 5
click at [407, 104] on link "Schedule Crew" at bounding box center [406, 102] width 22 height 5
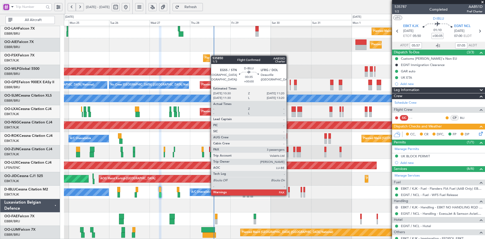
click at [289, 195] on div at bounding box center [289, 194] width 2 height 5
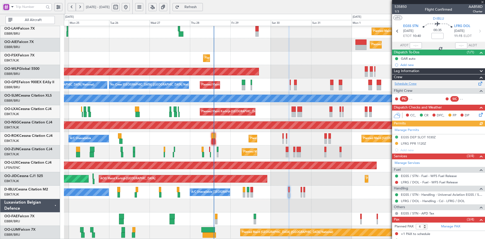
click at [412, 82] on link "Schedule Crew" at bounding box center [406, 83] width 22 height 5
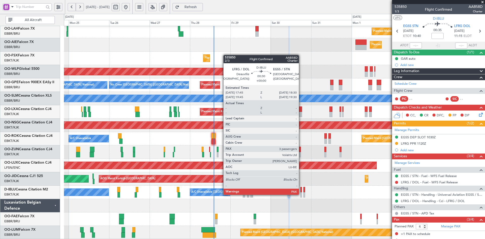
click at [301, 194] on div at bounding box center [300, 194] width 1 height 5
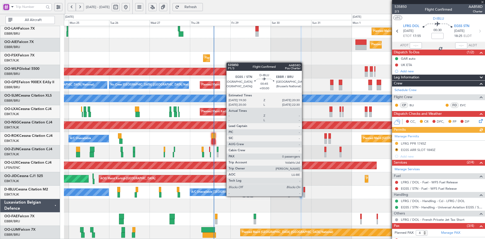
click at [304, 196] on div at bounding box center [304, 194] width 2 height 5
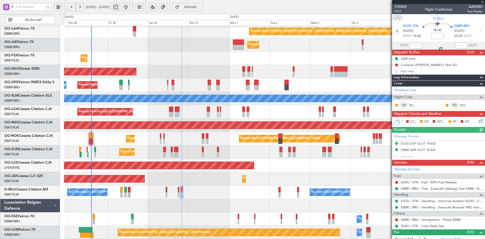
click at [211, 181] on div "Planned Maint Alton-st Louis (St Louis Regl) Planned Maint London (Farnborough)…" at bounding box center [274, 105] width 421 height 268
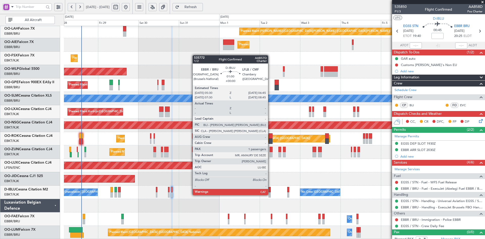
click at [270, 195] on div at bounding box center [270, 194] width 2 height 5
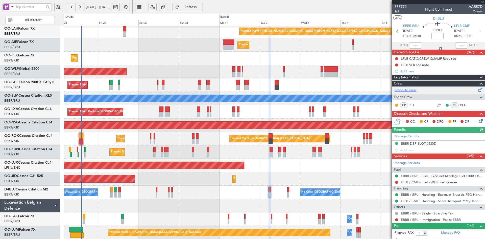
click at [410, 91] on link "Schedule Crew" at bounding box center [406, 90] width 22 height 5
click at [246, 59] on div "Planned Maint Alton-st Louis (St Louis Regl) Planned Maint London (Farnborough)…" at bounding box center [274, 105] width 421 height 268
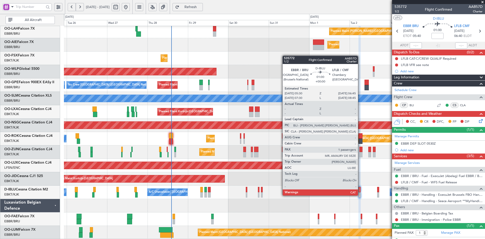
click at [360, 195] on div at bounding box center [359, 194] width 2 height 5
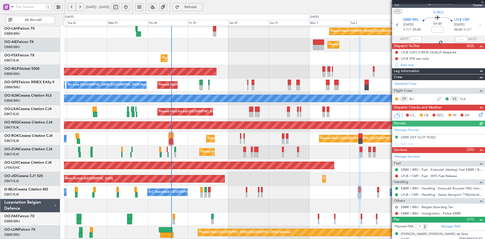
scroll to position [9, 0]
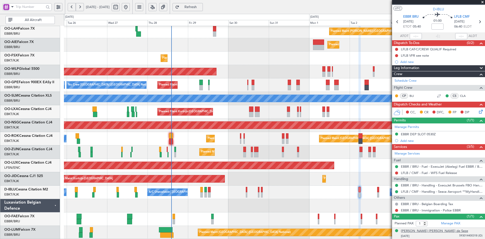
click at [451, 232] on div "Amaury Daniel Marie Maurice de Seze" at bounding box center [434, 230] width 67 height 5
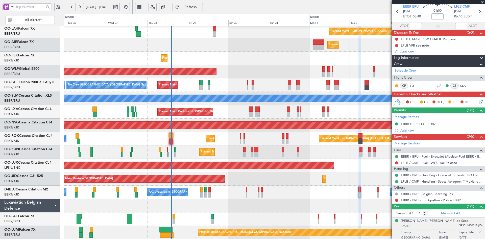
scroll to position [22, 0]
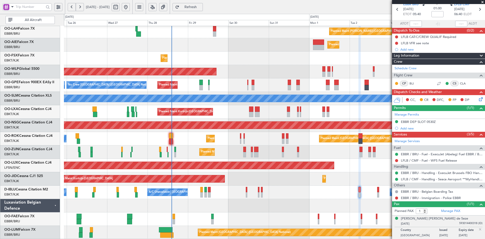
click at [481, 2] on span at bounding box center [482, 2] width 5 height 5
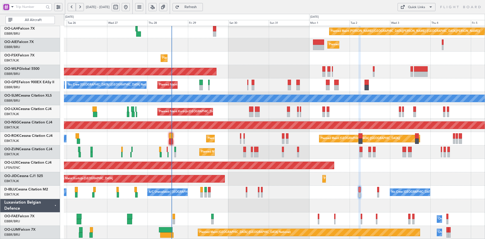
type input "0"
click at [262, 70] on div "Planned Maint Alton-st Louis (St Louis Regl) Planned Maint London (Farnborough)…" at bounding box center [274, 105] width 421 height 268
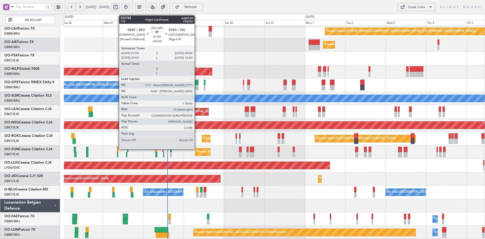
click at [197, 84] on div at bounding box center [197, 82] width 4 height 5
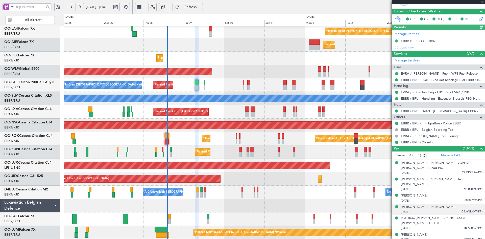
scroll to position [80, 0]
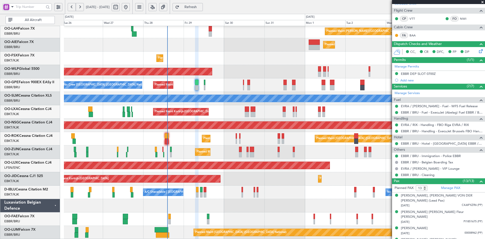
click at [482, 2] on span at bounding box center [482, 2] width 5 height 5
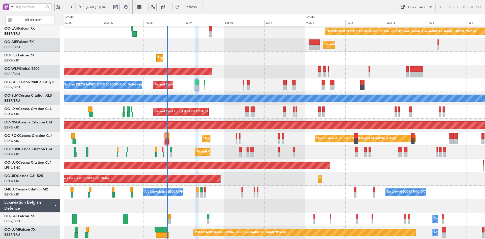
type input "0"
click at [297, 179] on div "Planned Maint [PERSON_NAME]-[GEOGRAPHIC_DATA][PERSON_NAME] ([GEOGRAPHIC_DATA][P…" at bounding box center [274, 105] width 421 height 268
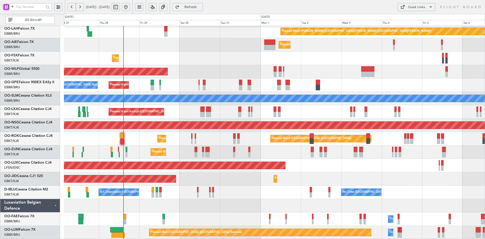
click at [331, 176] on div "Planned Maint Alton-st Louis (St Louis Regl) Planned Maint London (Farnborough)…" at bounding box center [274, 105] width 421 height 268
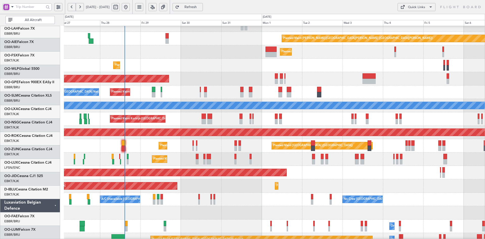
scroll to position [48, 0]
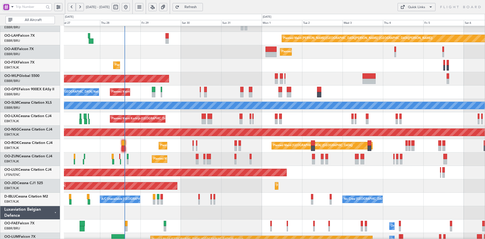
click at [366, 145] on div "Planned Maint Alton-st Louis (St Louis Regl) Planned Maint London (Farnborough)…" at bounding box center [274, 112] width 421 height 268
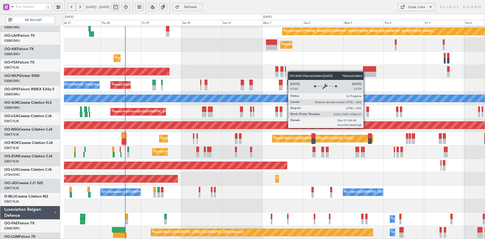
scroll to position [55, 0]
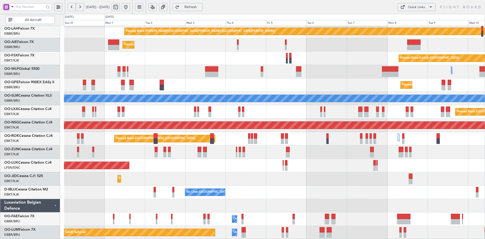
click at [130, 9] on button at bounding box center [126, 7] width 8 height 8
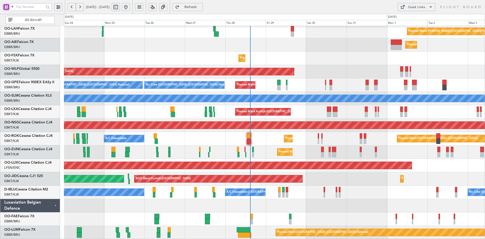
click at [390, 184] on div "Planned Maint [PERSON_NAME]-[GEOGRAPHIC_DATA][PERSON_NAME] ([GEOGRAPHIC_DATA][P…" at bounding box center [274, 105] width 421 height 268
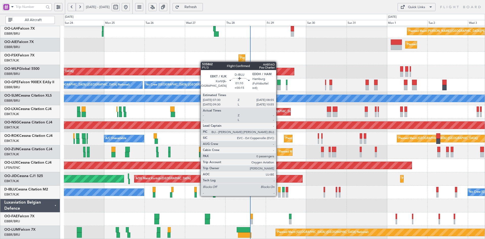
click at [278, 195] on div at bounding box center [279, 194] width 3 height 5
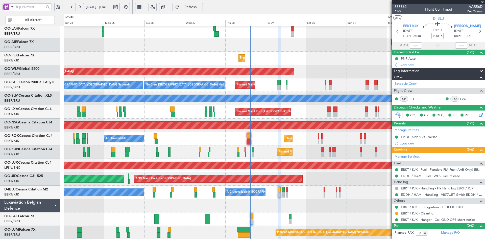
click at [483, 1] on span at bounding box center [482, 2] width 5 height 5
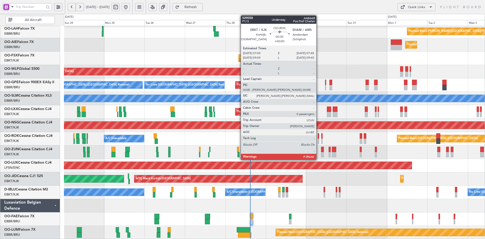
click at [319, 141] on div at bounding box center [318, 140] width 1 height 5
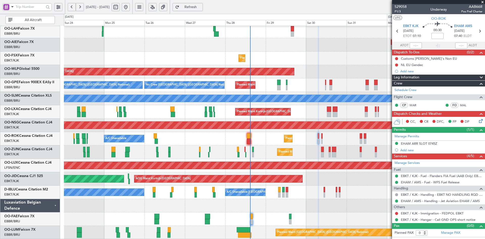
click at [482, 2] on span at bounding box center [482, 2] width 5 height 5
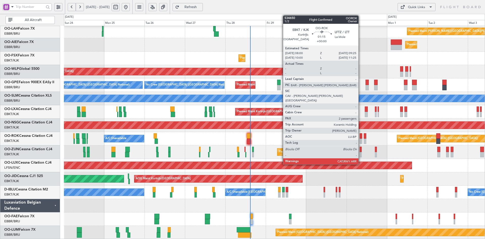
click at [361, 141] on div at bounding box center [361, 140] width 3 height 5
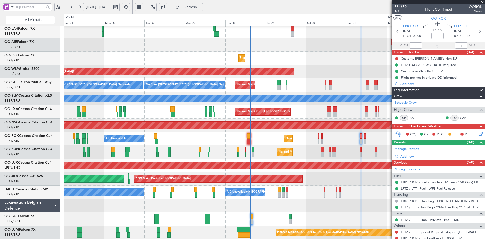
click at [484, 1] on span at bounding box center [482, 2] width 5 height 5
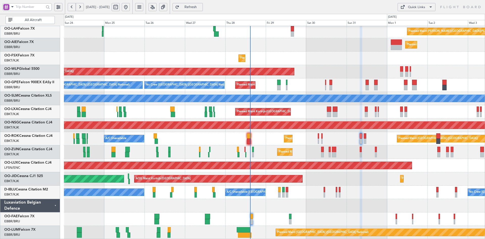
type input "0"
click at [382, 151] on div "Planned Maint Kortrijk-[GEOGRAPHIC_DATA]" at bounding box center [274, 151] width 421 height 13
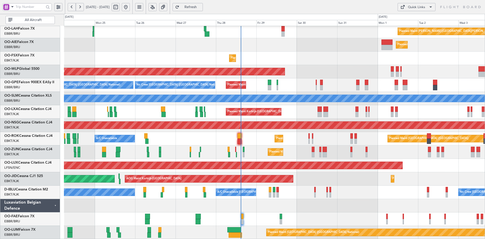
click at [327, 67] on div "Planned Maint [GEOGRAPHIC_DATA] ([GEOGRAPHIC_DATA])" at bounding box center [274, 71] width 421 height 13
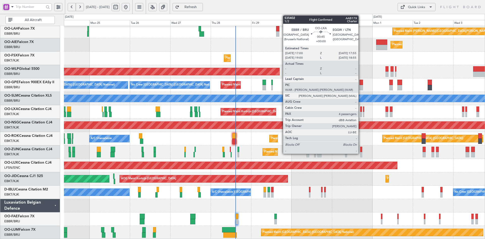
click at [361, 113] on div at bounding box center [361, 114] width 2 height 5
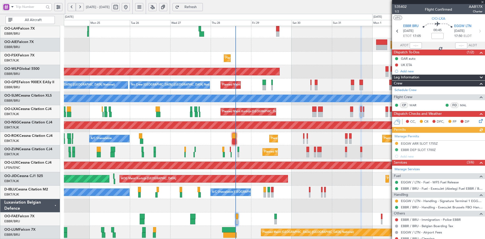
click at [482, 1] on div at bounding box center [438, 2] width 93 height 4
click at [481, 2] on span at bounding box center [482, 2] width 5 height 5
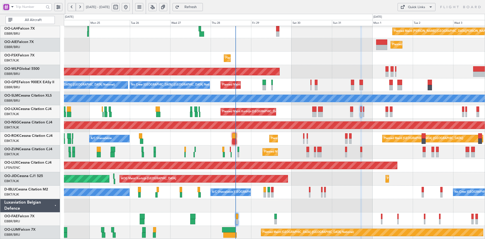
type input "0"
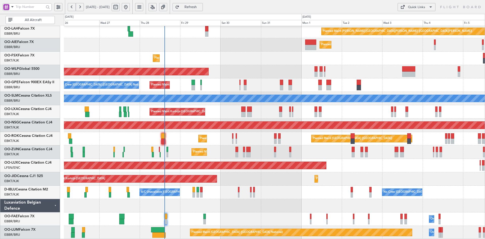
click at [341, 178] on div "Planned Maint Alton-st Louis (St Louis Regl) Planned Maint London (Farnborough)…" at bounding box center [274, 105] width 421 height 268
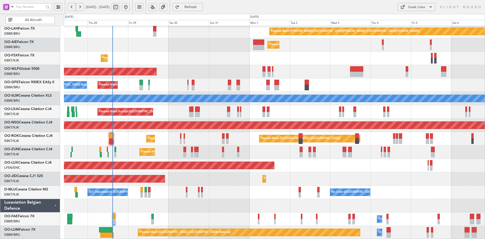
click at [313, 155] on div "Planned Maint Alton-st Louis (St Louis Regl) Planned Maint London (Farnborough)…" at bounding box center [274, 105] width 421 height 268
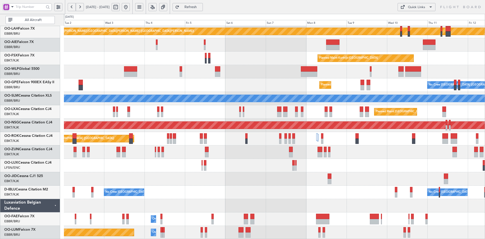
click at [201, 137] on div "Planned Maint Alton-st Louis (St Louis Regl) Planned Maint London (Farnborough)…" at bounding box center [274, 105] width 421 height 268
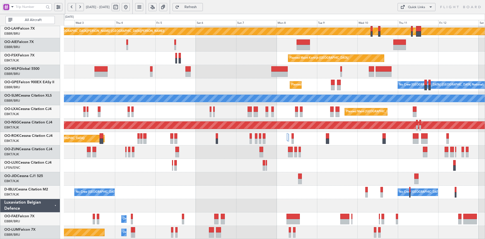
click at [263, 158] on div "Planned Maint Alton-st Louis (St Louis Regl) Planned Maint London (Farnborough)…" at bounding box center [274, 105] width 421 height 268
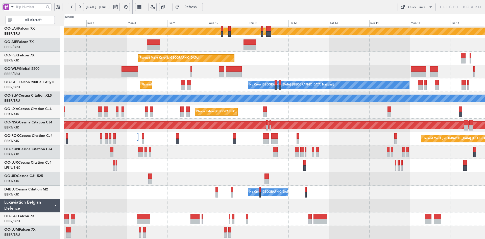
click at [406, 207] on div "Planned Maint Alton-st Louis (St Louis Regl) Planned Maint Kortrijk-Wevelgem Pl…" at bounding box center [274, 105] width 421 height 268
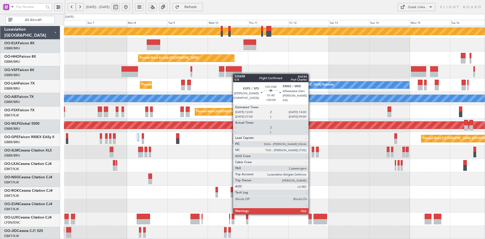
scroll to position [55, 0]
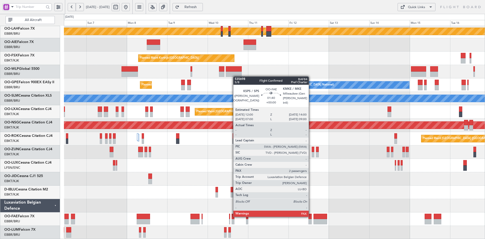
click at [311, 221] on div at bounding box center [310, 221] width 4 height 5
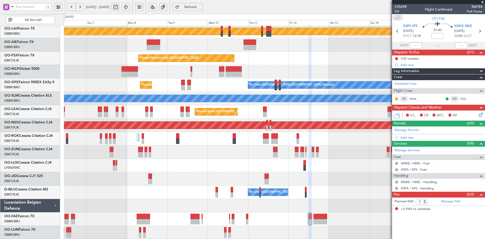
click at [481, 0] on span at bounding box center [482, 2] width 5 height 5
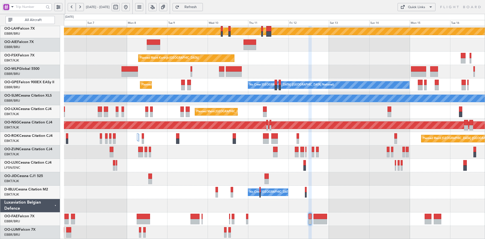
type input "0"
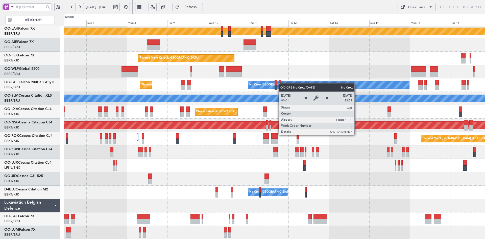
click at [274, 134] on div "Planned Maint Alton-st Louis (St Louis Regl) Planned Maint Kortrijk-Wevelgem No…" at bounding box center [274, 105] width 421 height 268
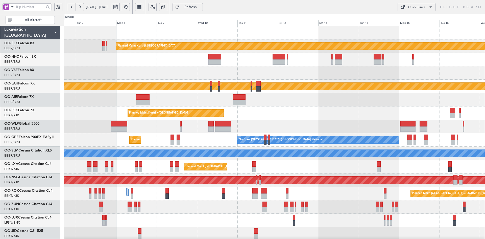
click at [298, 106] on div "Planned Maint Kortrijk-[GEOGRAPHIC_DATA]" at bounding box center [274, 112] width 421 height 13
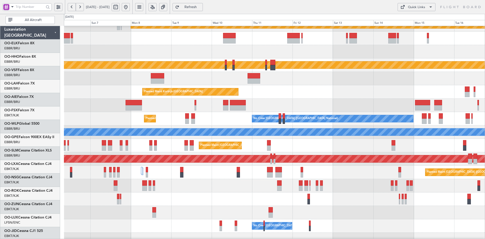
scroll to position [21, 0]
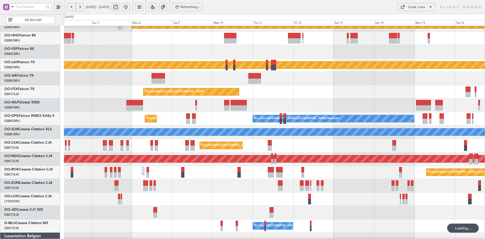
click at [324, 72] on div at bounding box center [274, 78] width 421 height 13
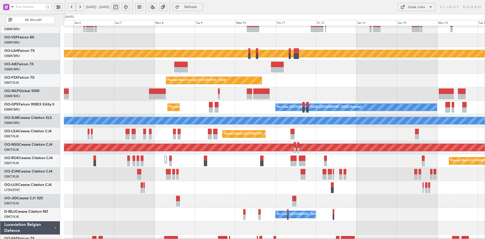
click at [130, 7] on button at bounding box center [126, 7] width 8 height 8
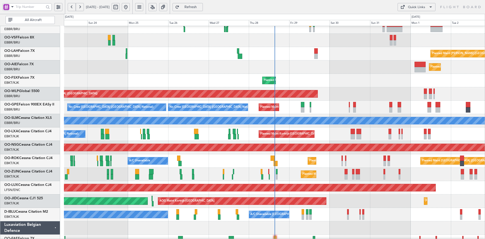
click at [258, 59] on div "Planned Maint [PERSON_NAME]-[GEOGRAPHIC_DATA][PERSON_NAME] ([GEOGRAPHIC_DATA][P…" at bounding box center [274, 53] width 421 height 13
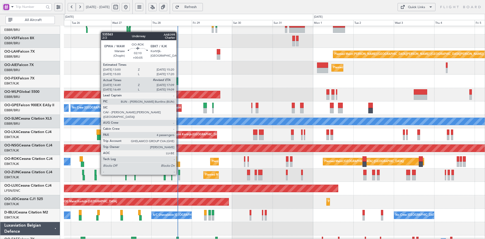
click at [179, 165] on div at bounding box center [178, 163] width 4 height 5
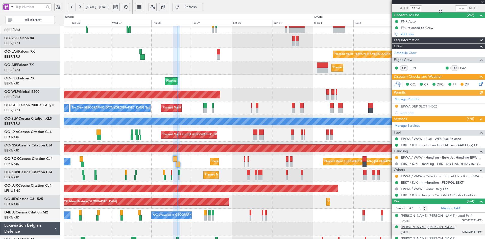
scroll to position [56, 0]
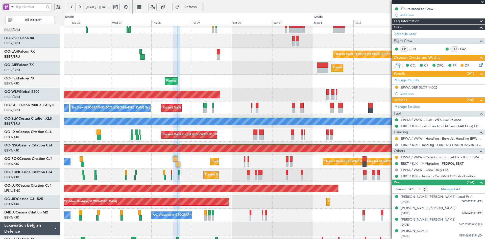
click at [483, 3] on span at bounding box center [482, 2] width 5 height 5
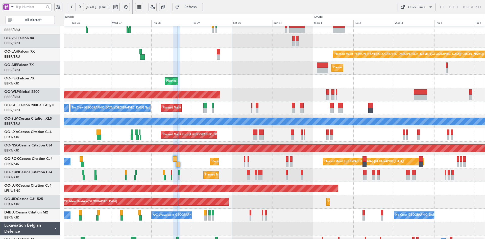
type input "0"
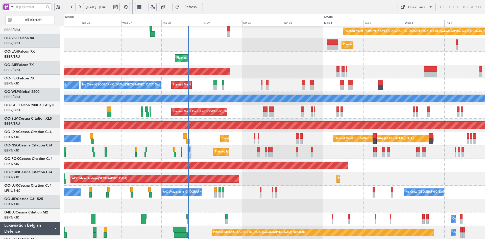
scroll to position [55, 0]
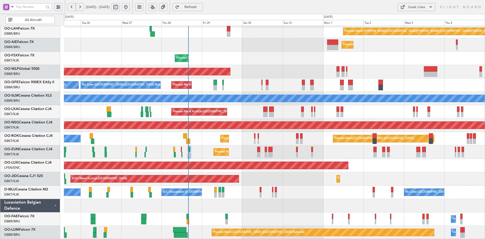
click at [217, 62] on div "Planned Maint Alton-st Louis (St Louis Regl) Planned Maint London (Farnborough)…" at bounding box center [274, 105] width 421 height 268
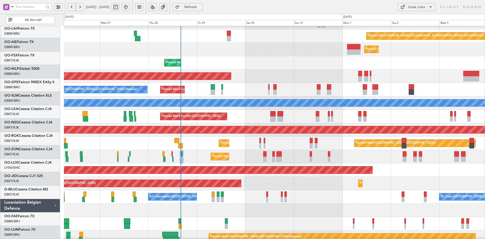
scroll to position [49, 0]
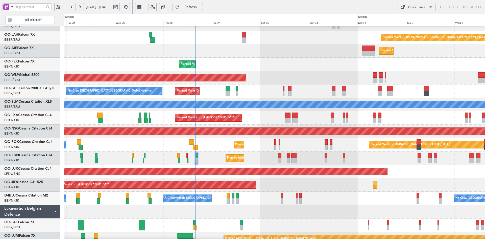
click at [404, 170] on div "Planned Maint [GEOGRAPHIC_DATA] ([GEOGRAPHIC_DATA])" at bounding box center [274, 171] width 421 height 13
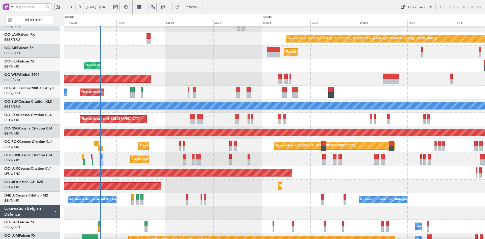
scroll to position [47, 0]
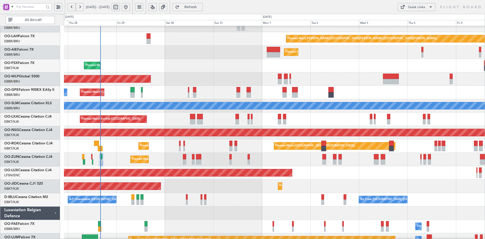
click at [346, 79] on div "Planned Maint [GEOGRAPHIC_DATA] ([GEOGRAPHIC_DATA])" at bounding box center [274, 78] width 421 height 13
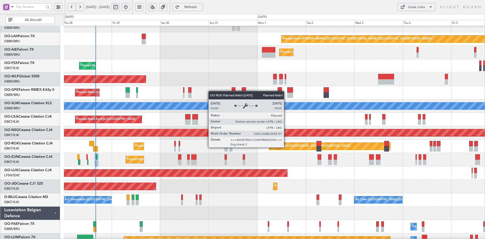
click at [286, 147] on div "Planned Maint [GEOGRAPHIC_DATA] ([GEOGRAPHIC_DATA])" at bounding box center [311, 146] width 80 height 8
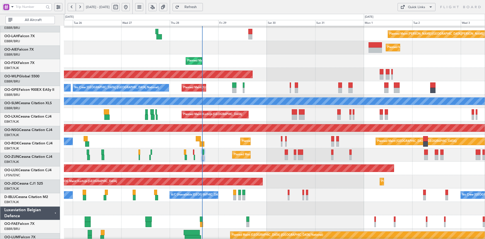
click at [269, 56] on div "Planned Maint Kortrijk-[GEOGRAPHIC_DATA]" at bounding box center [274, 60] width 421 height 13
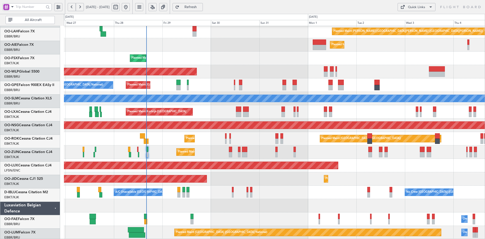
scroll to position [55, 0]
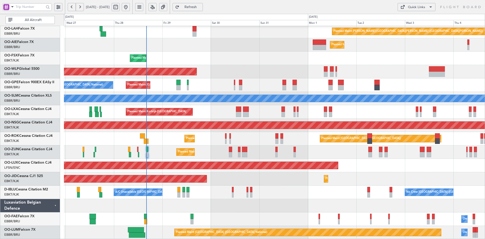
click at [354, 161] on div "Planned Maint [GEOGRAPHIC_DATA] ([GEOGRAPHIC_DATA])" at bounding box center [274, 165] width 421 height 13
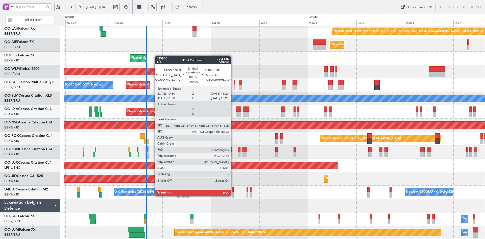
click at [233, 195] on div at bounding box center [233, 194] width 2 height 5
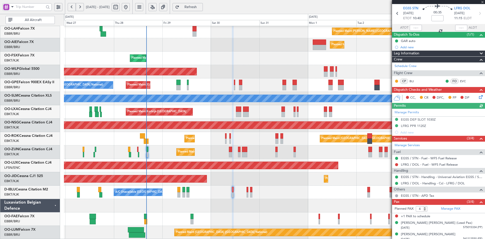
scroll to position [32, 0]
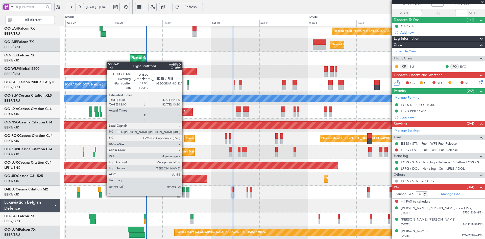
click at [184, 195] on div at bounding box center [183, 194] width 3 height 5
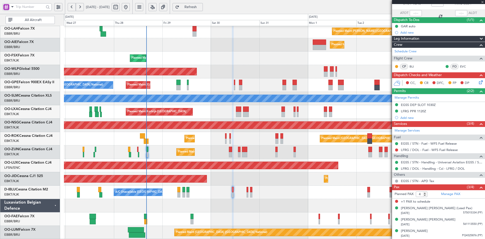
type input "+00:10"
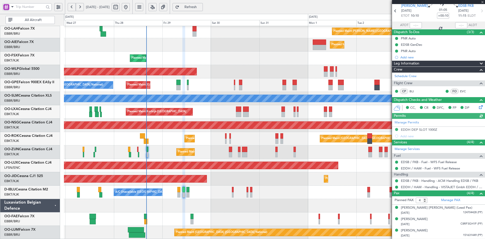
scroll to position [31, 0]
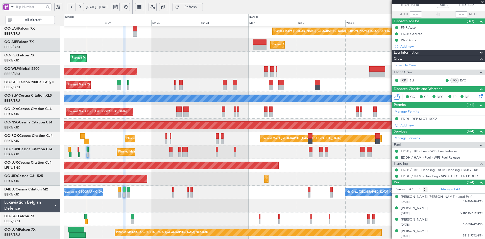
click at [277, 188] on div "Planned Maint Alton-st Louis (St Louis Regl) Planned Maint London (Farnborough)…" at bounding box center [274, 105] width 421 height 268
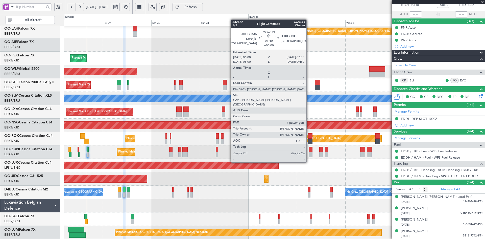
click at [310, 153] on div at bounding box center [311, 154] width 4 height 5
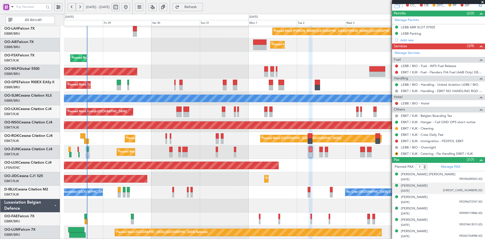
scroll to position [128, 0]
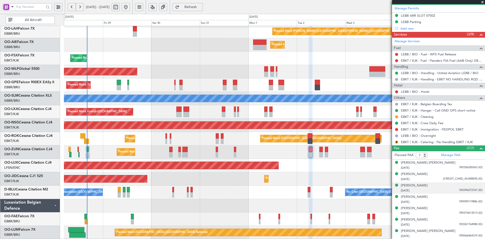
click at [450, 187] on div "Marijn Marcel O Knockaert 16/05/1981 592396272767 (ID)" at bounding box center [442, 188] width 82 height 10
click at [484, 4] on span at bounding box center [482, 2] width 5 height 5
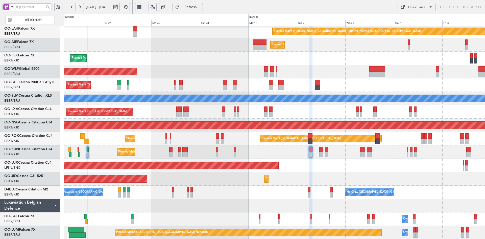
type input "0"
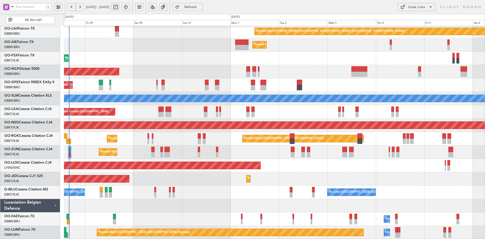
click at [368, 155] on div "Planned Maint Alton-st Louis (St Louis Regl) Planned Maint London (Farnborough)…" at bounding box center [274, 105] width 421 height 268
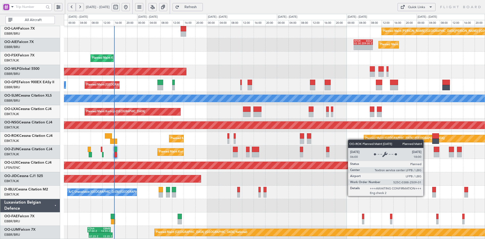
click at [381, 136] on div "Planned Maint Alton-st Louis (St Louis Regl) Planned Maint London (Farnborough)…" at bounding box center [274, 105] width 421 height 268
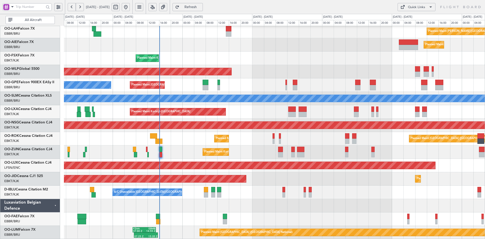
click at [246, 148] on div "Planned Maint Alton-st Louis (St Louis Regl) Planned Maint London (Farnborough)…" at bounding box center [274, 105] width 421 height 268
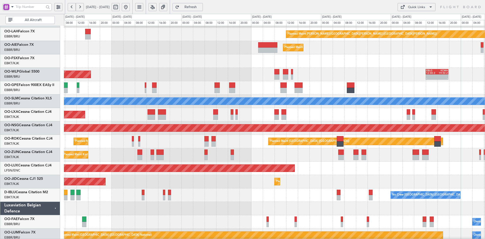
click at [197, 201] on div "No Crew Brussels (Brussels National) A/C Unavailable Kortrijk-Wevelgem" at bounding box center [274, 194] width 421 height 13
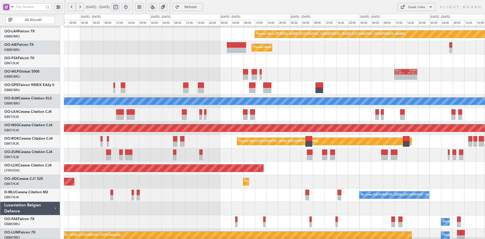
scroll to position [55, 0]
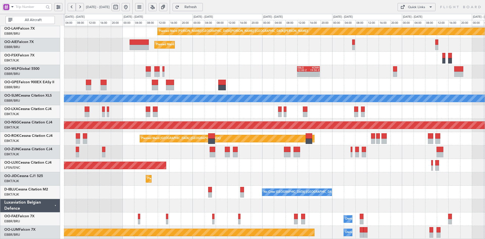
click at [336, 162] on div "Planned Maint [GEOGRAPHIC_DATA] ([GEOGRAPHIC_DATA])" at bounding box center [274, 165] width 421 height 13
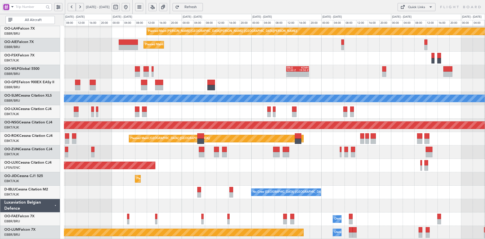
click at [335, 76] on div "Planned Maint Alton-st Louis (St Louis Regl) Planned Maint London (Farnborough)…" at bounding box center [274, 105] width 421 height 268
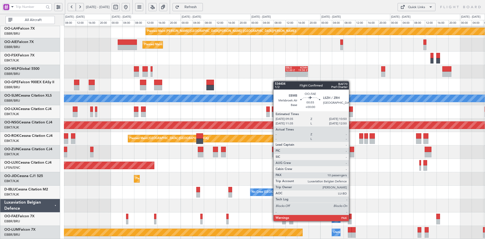
click at [351, 220] on div at bounding box center [350, 221] width 4 height 5
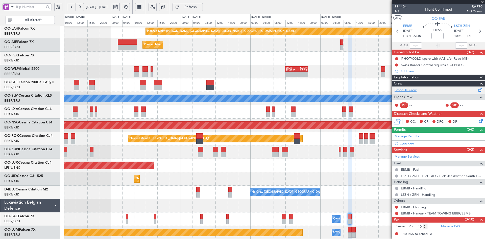
click at [411, 89] on link "Schedule Crew" at bounding box center [406, 90] width 22 height 5
click at [482, 1] on span at bounding box center [482, 2] width 5 height 5
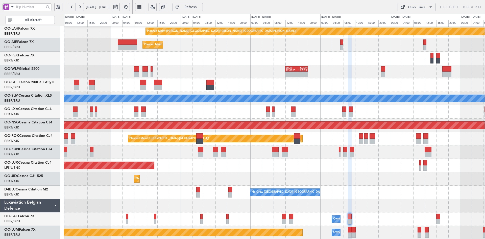
type input "0"
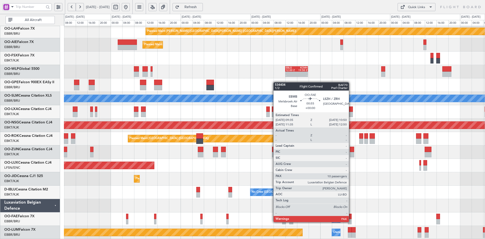
click at [351, 221] on div at bounding box center [350, 221] width 4 height 5
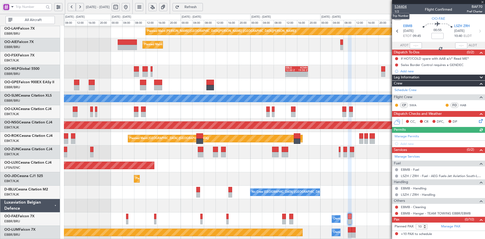
click at [403, 7] on span "534404" at bounding box center [401, 6] width 12 height 5
click at [481, 1] on span at bounding box center [482, 2] width 5 height 5
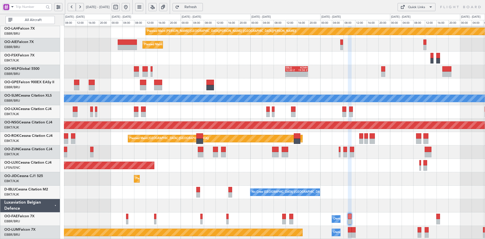
type input "0"
click at [130, 5] on button at bounding box center [126, 7] width 8 height 8
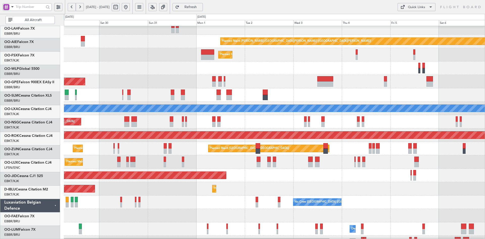
scroll to position [46, 0]
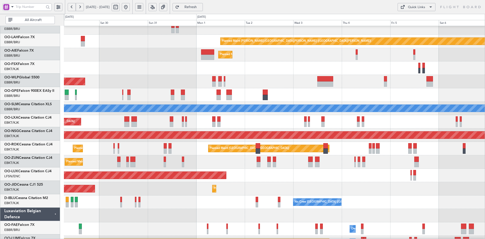
click at [150, 61] on div "Planned Maint Kortrijk-Wevelgem Planned Maint Kortrijk-Wevelgem" at bounding box center [274, 67] width 421 height 13
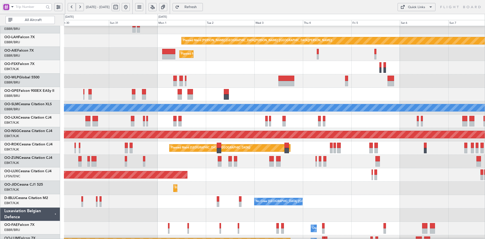
scroll to position [55, 0]
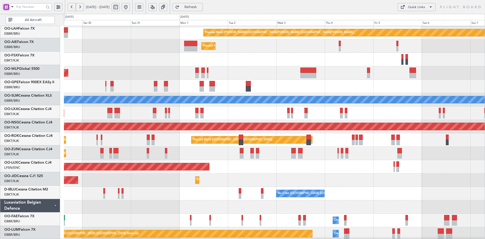
click at [329, 179] on div "Planned Maint Kortrijk-Wevelgem AOG Maint Kortrijk-Wevelgem" at bounding box center [274, 179] width 421 height 13
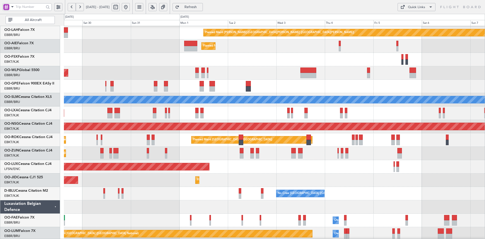
click at [362, 156] on div "Planned Maint Alton-st Louis (St Louis Regl) Planned Maint London (Farnborough)…" at bounding box center [274, 106] width 421 height 268
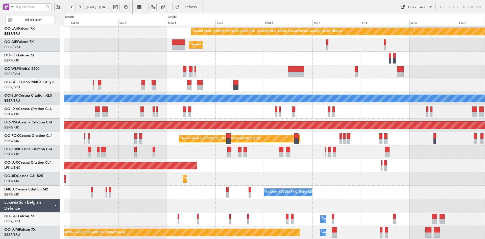
click at [353, 197] on div "No Crew Brussels (Brussels National) A/C Unavailable Kortrijk-Wevelgem" at bounding box center [274, 191] width 421 height 13
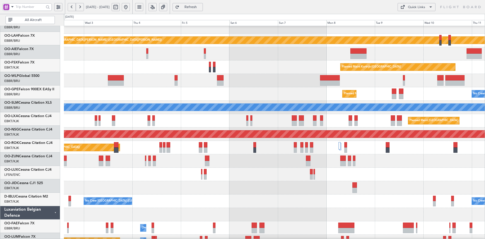
scroll to position [46, 0]
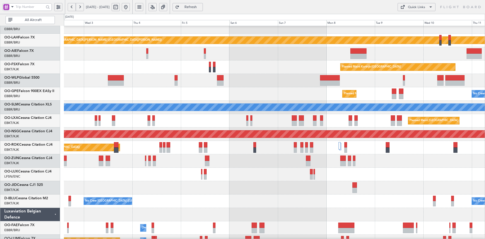
click at [339, 177] on div "Planned Maint [GEOGRAPHIC_DATA] ([GEOGRAPHIC_DATA])" at bounding box center [274, 173] width 421 height 13
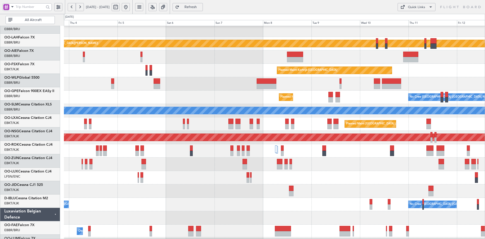
scroll to position [43, 0]
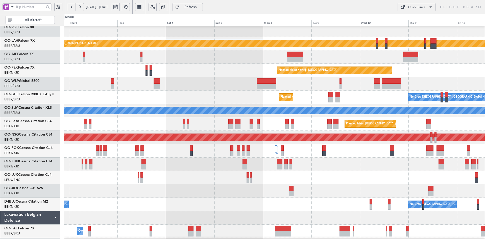
click at [350, 170] on div at bounding box center [274, 163] width 421 height 13
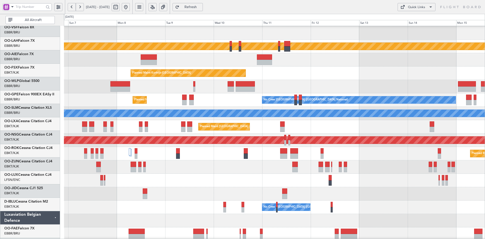
scroll to position [40, 0]
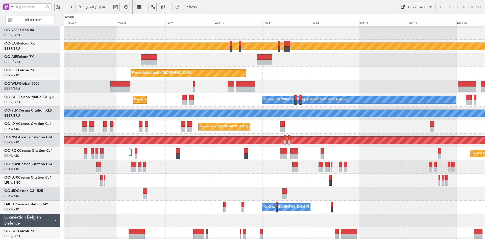
click at [319, 129] on div "Planned Maint [GEOGRAPHIC_DATA] ([GEOGRAPHIC_DATA] National)" at bounding box center [274, 126] width 421 height 13
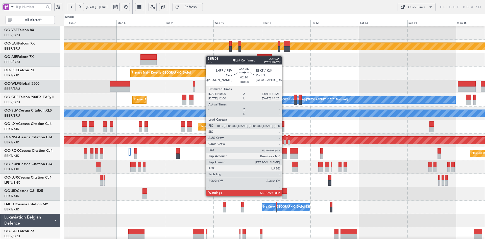
click at [284, 195] on div at bounding box center [284, 195] width 5 height 5
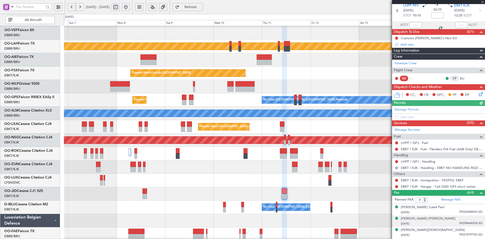
scroll to position [31, 0]
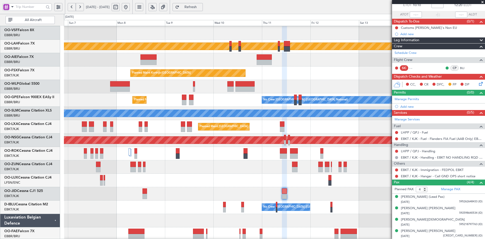
click at [482, 0] on span at bounding box center [482, 2] width 5 height 5
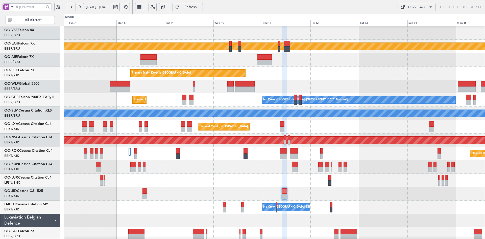
type input "0"
click at [130, 7] on button at bounding box center [126, 7] width 8 height 8
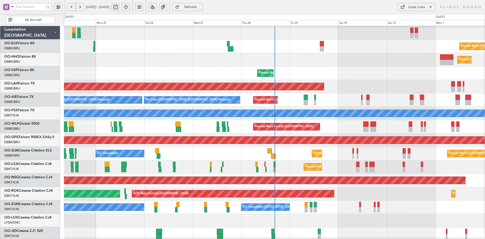
scroll to position [40, 0]
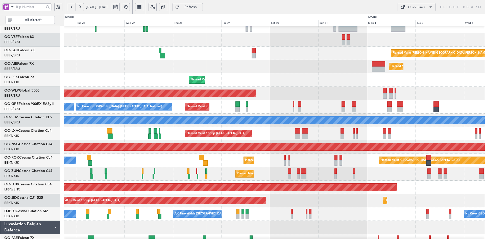
click at [265, 56] on div "Planned Maint [PERSON_NAME]-[GEOGRAPHIC_DATA][PERSON_NAME] ([GEOGRAPHIC_DATA][P…" at bounding box center [274, 52] width 421 height 13
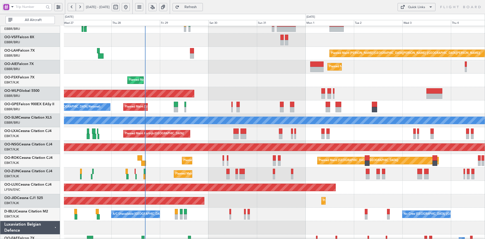
scroll to position [0, 0]
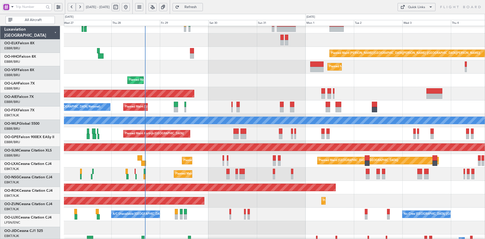
click at [260, 134] on div "Planned Maint [PERSON_NAME]-[GEOGRAPHIC_DATA][PERSON_NAME] ([GEOGRAPHIC_DATA][P…" at bounding box center [274, 127] width 421 height 268
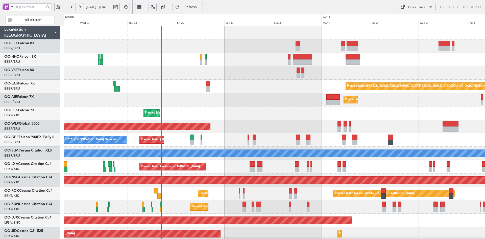
scroll to position [13, 0]
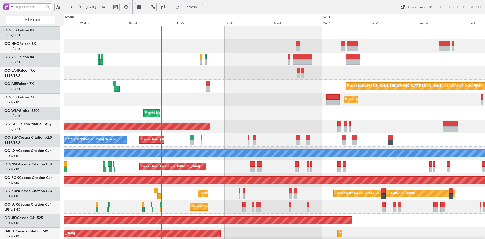
click at [276, 80] on div "Planned Maint [PERSON_NAME]-[GEOGRAPHIC_DATA][PERSON_NAME] ([GEOGRAPHIC_DATA][P…" at bounding box center [274, 86] width 421 height 13
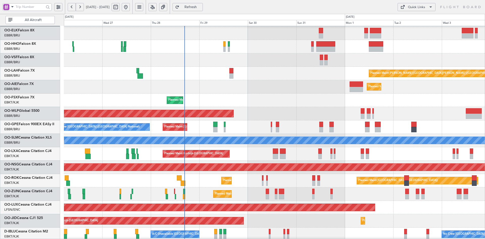
scroll to position [25, 0]
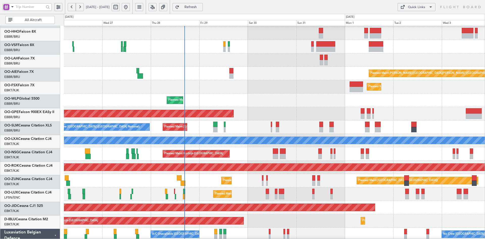
click at [275, 134] on div "A/C Unavailable [GEOGRAPHIC_DATA]" at bounding box center [274, 140] width 421 height 13
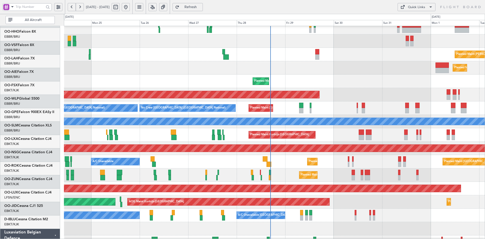
scroll to position [32, 0]
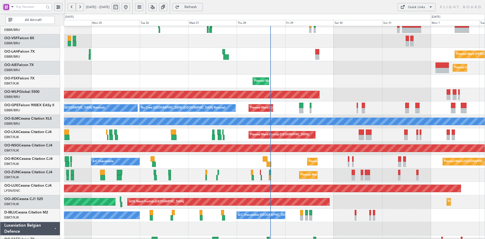
click at [347, 99] on div "Planned Maint [GEOGRAPHIC_DATA] ([GEOGRAPHIC_DATA])" at bounding box center [274, 94] width 421 height 13
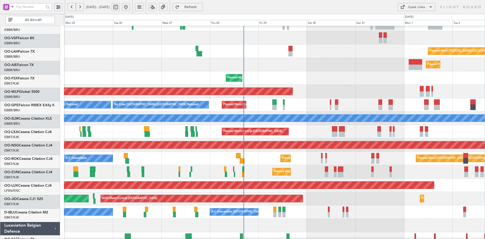
scroll to position [35, 0]
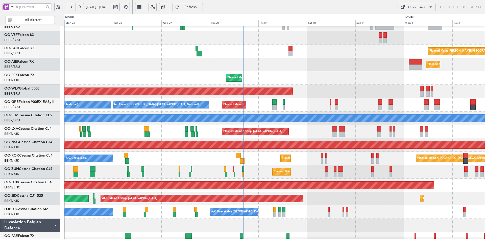
click at [437, 179] on div "Planned Maint [GEOGRAPHIC_DATA] ([GEOGRAPHIC_DATA])" at bounding box center [274, 184] width 421 height 13
click at [329, 80] on div "Planned Maint Kortrijk-[GEOGRAPHIC_DATA]" at bounding box center [274, 77] width 421 height 13
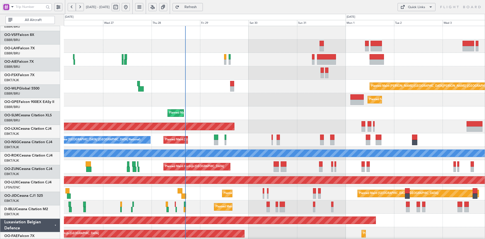
scroll to position [0, 0]
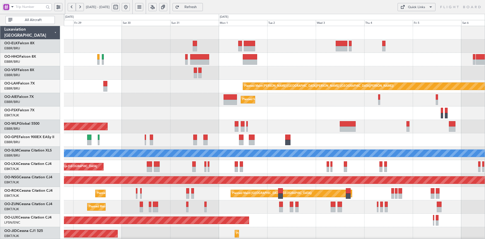
click at [284, 130] on div "Planned Maint Kortrijk-[GEOGRAPHIC_DATA] Planned [GEOGRAPHIC_DATA][PERSON_NAME]…" at bounding box center [274, 160] width 421 height 268
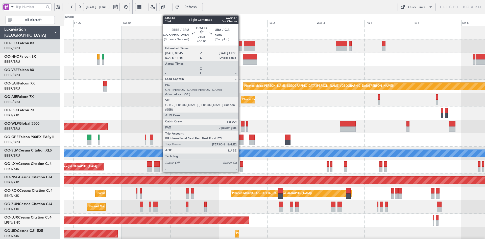
click at [241, 47] on div at bounding box center [240, 48] width 4 height 5
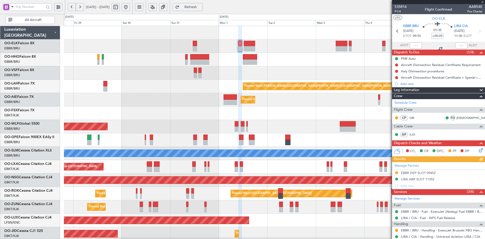
click at [483, 2] on div at bounding box center [438, 2] width 93 height 4
click at [482, 2] on span at bounding box center [482, 2] width 5 height 5
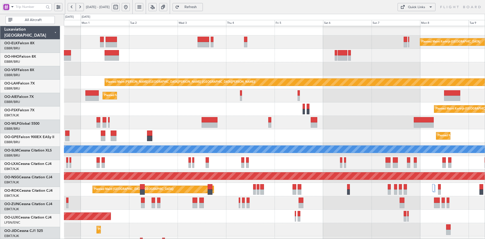
scroll to position [8, 0]
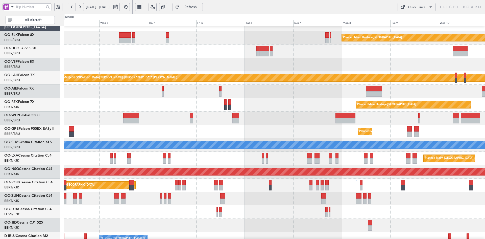
click at [252, 118] on div at bounding box center [274, 117] width 421 height 13
click at [346, 117] on div at bounding box center [274, 117] width 421 height 13
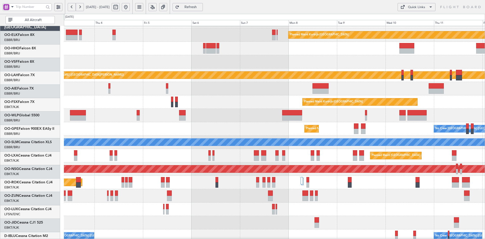
scroll to position [11, 0]
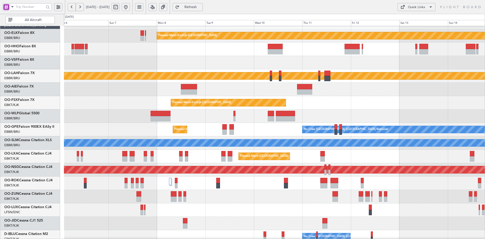
click at [303, 113] on div at bounding box center [274, 115] width 421 height 13
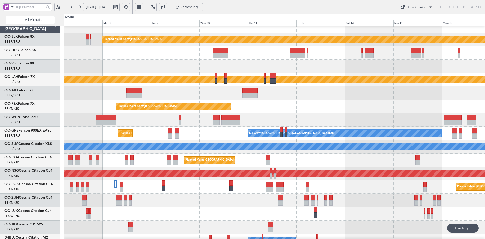
scroll to position [6, 0]
click at [356, 123] on div at bounding box center [274, 119] width 421 height 13
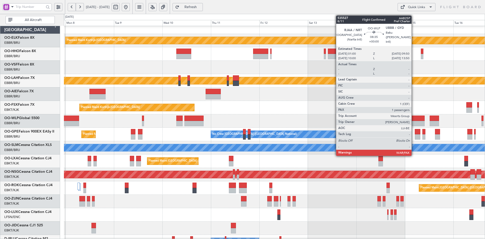
click at [414, 120] on div at bounding box center [416, 117] width 18 height 5
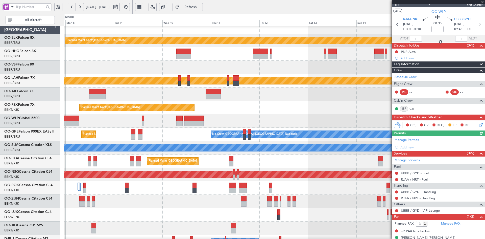
scroll to position [14, 0]
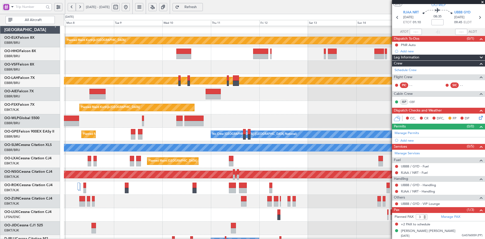
click at [483, 2] on span at bounding box center [482, 2] width 5 height 5
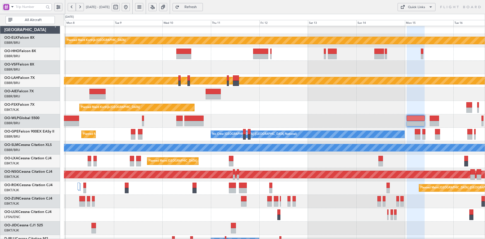
type input "0"
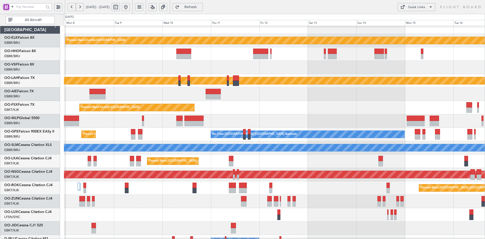
scroll to position [0, 0]
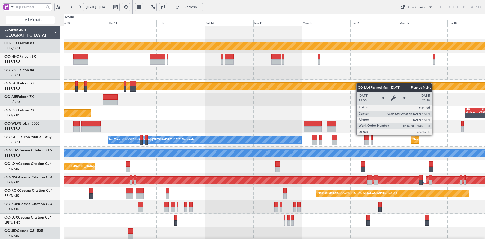
click at [335, 87] on div "Planned Maint Kortrijk-[GEOGRAPHIC_DATA] Planned [GEOGRAPHIC_DATA][PERSON_NAME]…" at bounding box center [274, 160] width 421 height 268
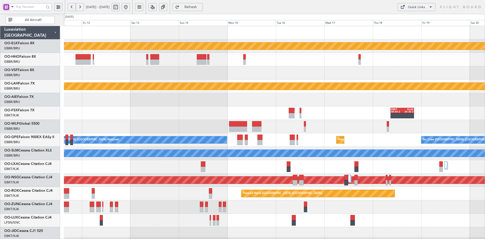
click at [343, 107] on div "Planned Maint Kortrijk-[GEOGRAPHIC_DATA] Planned [GEOGRAPHIC_DATA][PERSON_NAME]…" at bounding box center [274, 160] width 421 height 268
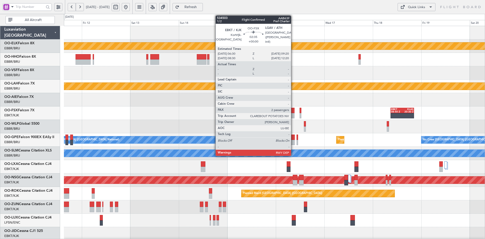
click at [293, 114] on div at bounding box center [292, 115] width 6 height 5
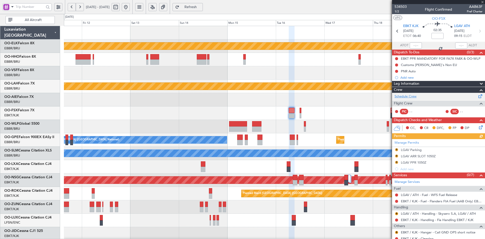
click at [416, 97] on link "Schedule Crew" at bounding box center [406, 96] width 22 height 5
click at [484, 3] on span at bounding box center [482, 2] width 5 height 5
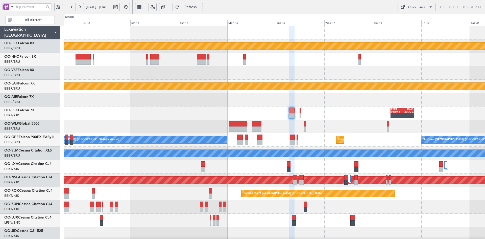
type input "0"
click at [130, 5] on button at bounding box center [126, 7] width 8 height 8
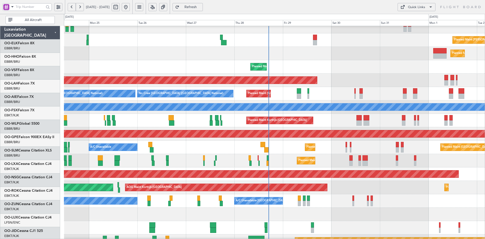
scroll to position [46, 0]
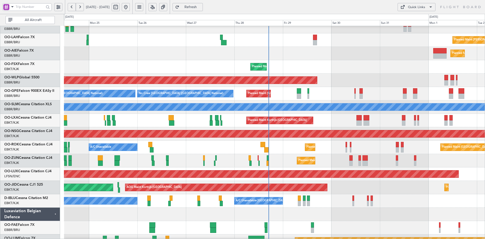
click at [401, 197] on div "No Crew Kortrijk-[GEOGRAPHIC_DATA] A/C Unavailable [GEOGRAPHIC_DATA]-[GEOGRAPHI…" at bounding box center [274, 200] width 421 height 13
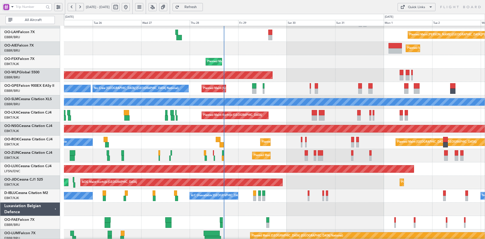
click at [334, 189] on div "No Crew Kortrijk-[GEOGRAPHIC_DATA] A/C Unavailable [GEOGRAPHIC_DATA]-[GEOGRAPHI…" at bounding box center [274, 195] width 421 height 13
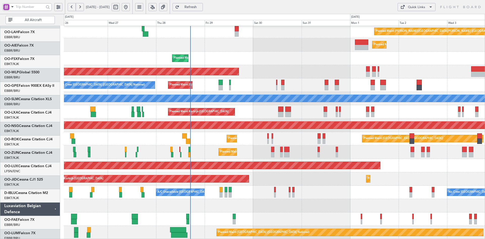
scroll to position [55, 0]
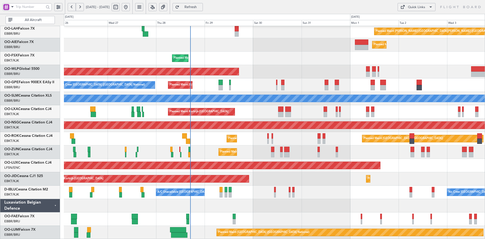
click at [400, 181] on div "AOG Maint Kortrijk-[GEOGRAPHIC_DATA] Planned Maint [GEOGRAPHIC_DATA]-[GEOGRAPHI…" at bounding box center [274, 178] width 421 height 13
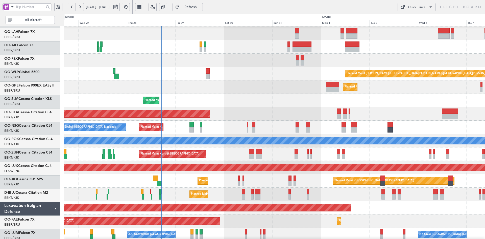
click at [253, 74] on div "Planned Maint [PERSON_NAME]-[GEOGRAPHIC_DATA][PERSON_NAME] ([GEOGRAPHIC_DATA][P…" at bounding box center [274, 73] width 421 height 13
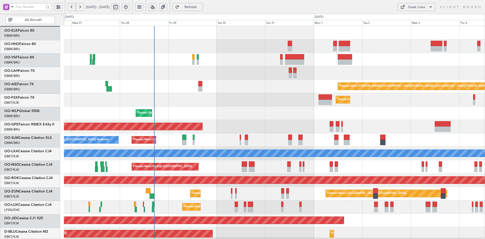
click at [260, 106] on div "Planned Maint [PERSON_NAME]-[GEOGRAPHIC_DATA][PERSON_NAME] ([GEOGRAPHIC_DATA][P…" at bounding box center [274, 160] width 421 height 268
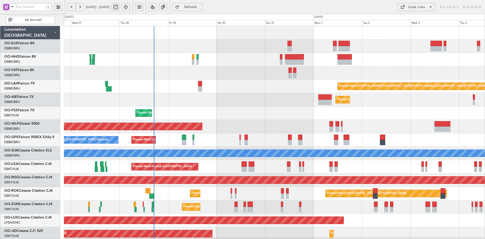
click at [248, 100] on div "Planned Maint [GEOGRAPHIC_DATA] ([GEOGRAPHIC_DATA])" at bounding box center [274, 99] width 421 height 13
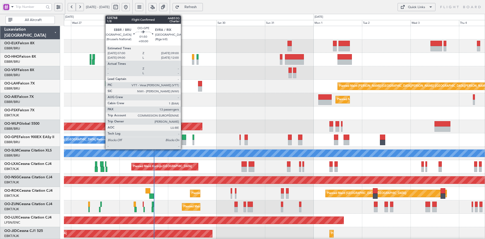
click at [183, 142] on div at bounding box center [184, 142] width 4 height 5
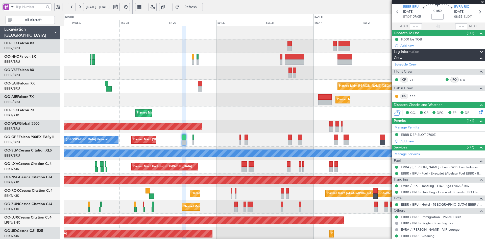
drag, startPoint x: 461, startPoint y: 216, endPoint x: 484, endPoint y: 36, distance: 181.4
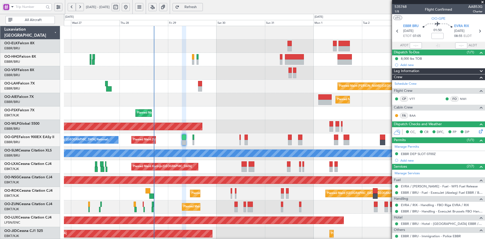
click at [482, 2] on span at bounding box center [482, 2] width 5 height 5
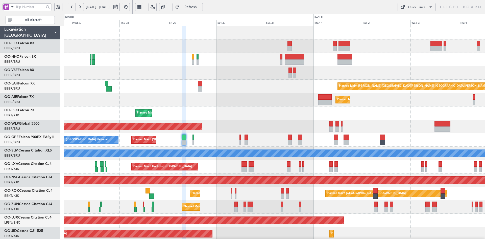
type input "0"
click at [402, 120] on div "Planned Maint [GEOGRAPHIC_DATA] ([GEOGRAPHIC_DATA])" at bounding box center [274, 126] width 421 height 13
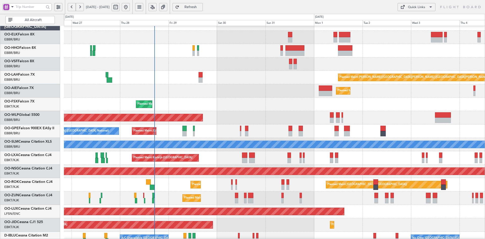
click at [389, 136] on div "Planned Maint [GEOGRAPHIC_DATA] ([GEOGRAPHIC_DATA] National) No Crew [GEOGRAPHI…" at bounding box center [274, 130] width 421 height 13
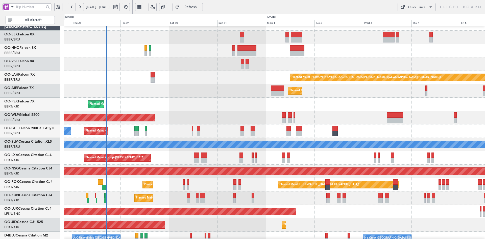
click at [336, 98] on div "Planned Maint Kortrijk-[GEOGRAPHIC_DATA]" at bounding box center [274, 104] width 421 height 13
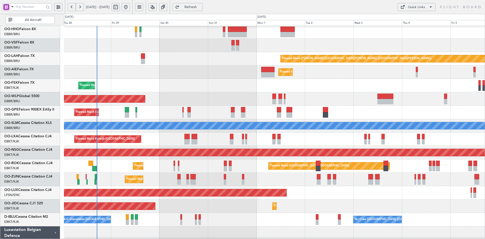
click at [355, 81] on div "Planned Maint Kortrijk-[GEOGRAPHIC_DATA]" at bounding box center [274, 85] width 421 height 13
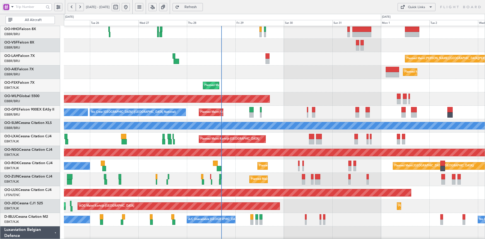
click at [336, 115] on div "Planned Maint [PERSON_NAME]-[GEOGRAPHIC_DATA][PERSON_NAME] ([GEOGRAPHIC_DATA][P…" at bounding box center [274, 132] width 421 height 268
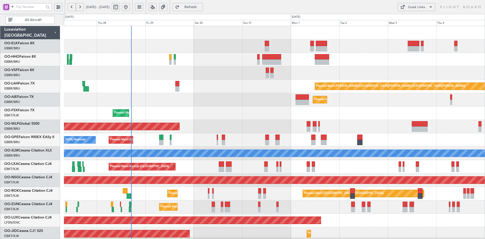
click at [357, 65] on div at bounding box center [274, 59] width 421 height 13
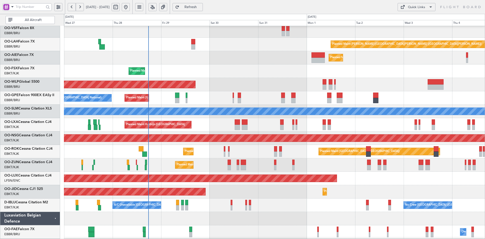
click at [210, 60] on div "Planned Maint [GEOGRAPHIC_DATA] ([GEOGRAPHIC_DATA])" at bounding box center [274, 57] width 421 height 13
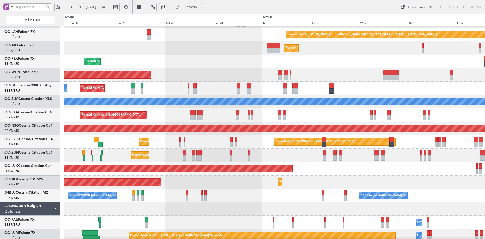
click at [334, 157] on div "Planned Maint Kortrijk-[GEOGRAPHIC_DATA]" at bounding box center [274, 155] width 421 height 13
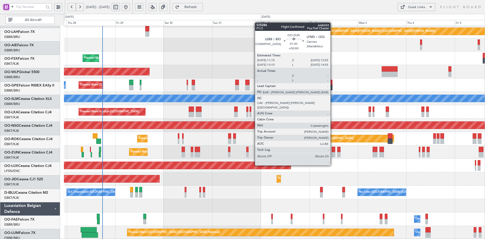
scroll to position [55, 0]
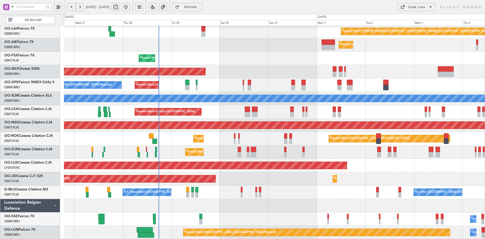
click at [233, 34] on div "Planned Maint [PERSON_NAME]-[GEOGRAPHIC_DATA][PERSON_NAME] ([GEOGRAPHIC_DATA][P…" at bounding box center [274, 105] width 421 height 268
click at [277, 52] on div "Planned Maint [GEOGRAPHIC_DATA] ([GEOGRAPHIC_DATA])" at bounding box center [274, 44] width 421 height 13
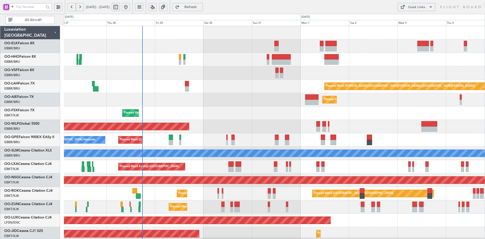
click at [266, 80] on div "Planned Maint [PERSON_NAME]-[GEOGRAPHIC_DATA][PERSON_NAME] ([GEOGRAPHIC_DATA][P…" at bounding box center [274, 86] width 421 height 13
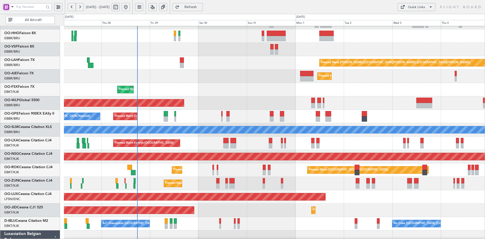
click at [291, 119] on div "Planned Maint [PERSON_NAME]-[GEOGRAPHIC_DATA][PERSON_NAME] ([GEOGRAPHIC_DATA][P…" at bounding box center [274, 137] width 421 height 268
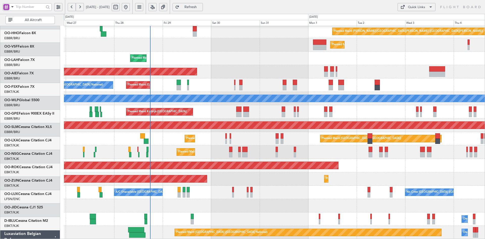
scroll to position [55, 0]
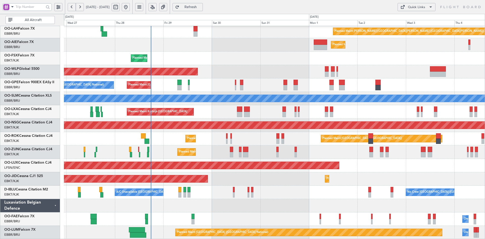
click at [228, 201] on div at bounding box center [274, 205] width 421 height 13
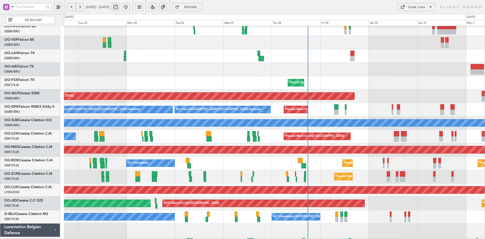
scroll to position [0, 0]
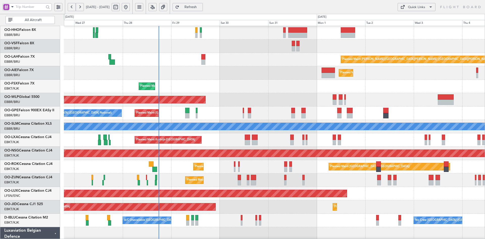
click at [253, 86] on div "Planned Maint Kortrijk-[GEOGRAPHIC_DATA]" at bounding box center [274, 86] width 421 height 13
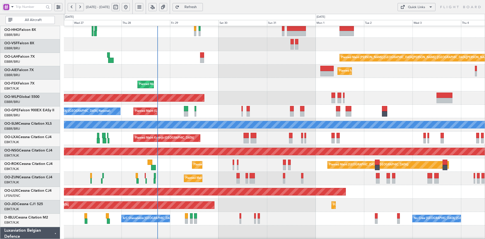
scroll to position [29, 0]
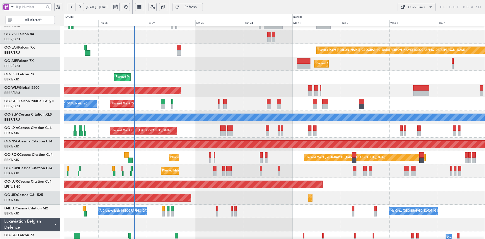
click at [358, 186] on div "Planned Maint [GEOGRAPHIC_DATA] ([GEOGRAPHIC_DATA])" at bounding box center [274, 184] width 421 height 13
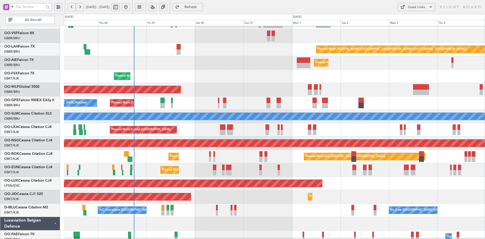
click at [312, 85] on div "Planned Maint [PERSON_NAME]-[GEOGRAPHIC_DATA][PERSON_NAME] ([GEOGRAPHIC_DATA][P…" at bounding box center [274, 123] width 421 height 268
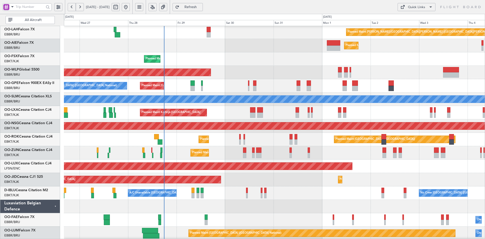
click at [251, 62] on div "Planned Maint Kortrijk-[GEOGRAPHIC_DATA]" at bounding box center [274, 58] width 421 height 13
click at [249, 66] on div "Planned Maint Kortrijk-[GEOGRAPHIC_DATA]" at bounding box center [274, 58] width 421 height 13
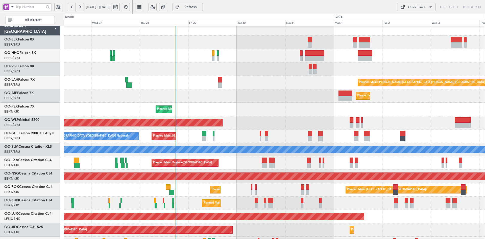
click at [254, 78] on div "Planned Maint [PERSON_NAME]-[GEOGRAPHIC_DATA][PERSON_NAME] ([GEOGRAPHIC_DATA][P…" at bounding box center [274, 82] width 421 height 13
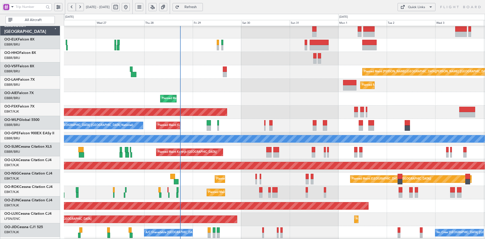
scroll to position [14, 0]
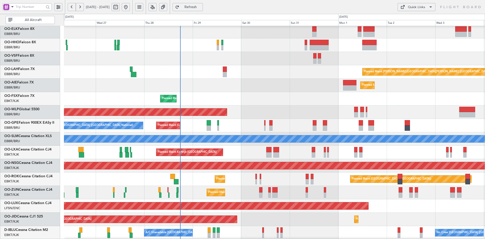
click at [422, 92] on div "Planned Maint Kortrijk-[GEOGRAPHIC_DATA]" at bounding box center [274, 98] width 421 height 13
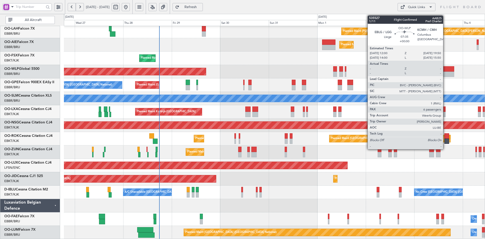
click at [445, 73] on div at bounding box center [446, 73] width 16 height 5
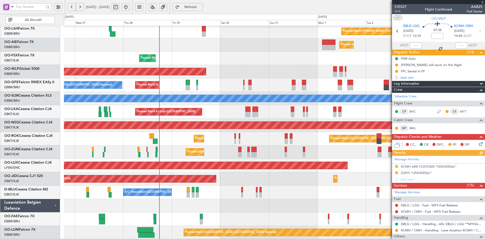
scroll to position [89, 0]
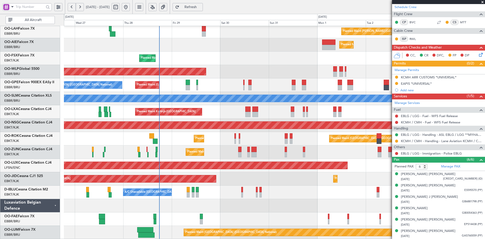
click at [482, 1] on span at bounding box center [482, 2] width 5 height 5
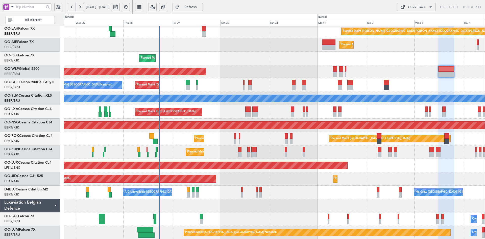
type input "0"
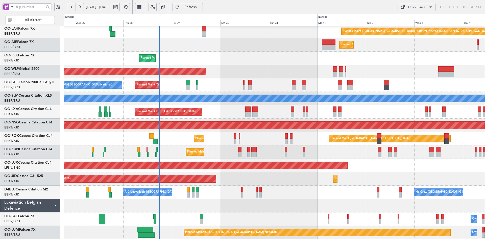
scroll to position [0, 0]
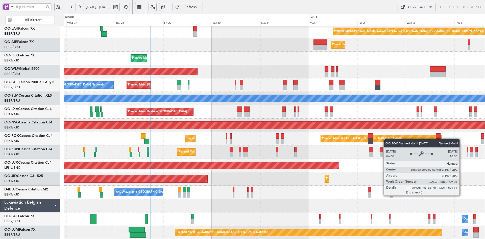
click at [360, 153] on div "Planned Maint [PERSON_NAME]-[GEOGRAPHIC_DATA][PERSON_NAME] ([GEOGRAPHIC_DATA][P…" at bounding box center [274, 105] width 421 height 268
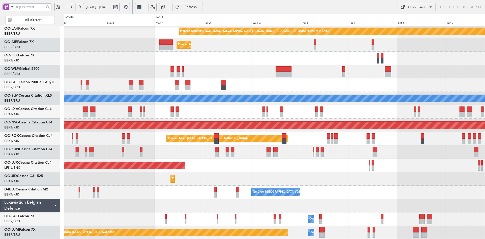
click at [255, 174] on div "Planned Maint Kortrijk-[GEOGRAPHIC_DATA] AOG Maint [GEOGRAPHIC_DATA]-[GEOGRAPHI…" at bounding box center [274, 178] width 421 height 13
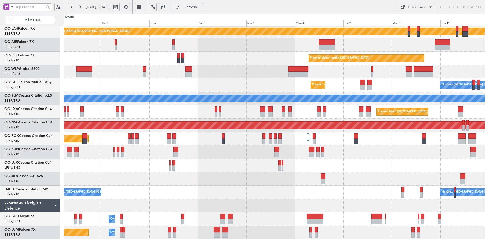
click at [205, 171] on div "Planned Maint [GEOGRAPHIC_DATA] ([GEOGRAPHIC_DATA])" at bounding box center [274, 165] width 421 height 13
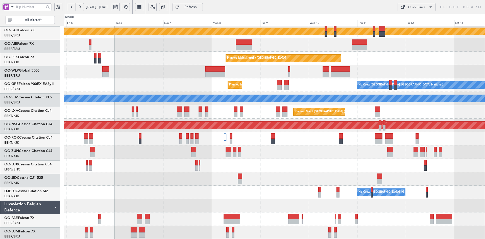
scroll to position [55, 0]
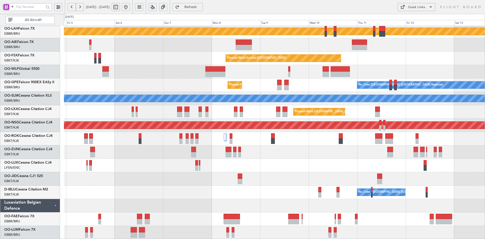
click at [376, 170] on div at bounding box center [274, 165] width 421 height 13
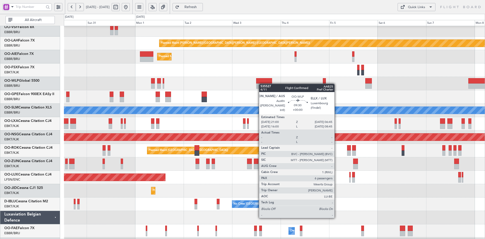
click at [485, 84] on html "[DATE] - [DATE] Refresh Quick Links All Aircraft Planned [GEOGRAPHIC_DATA][PERS…" at bounding box center [242, 119] width 485 height 239
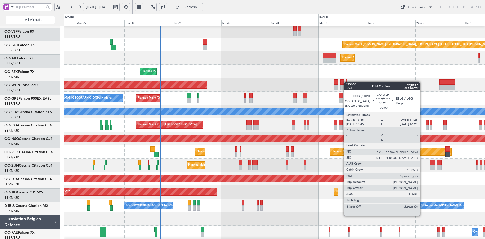
scroll to position [42, 0]
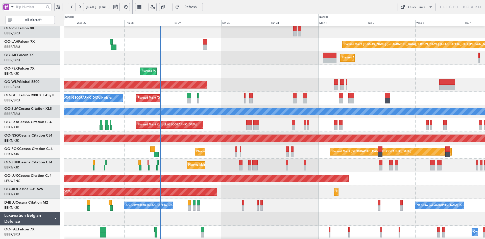
click at [409, 66] on div "Planned Maint Kortrijk-[GEOGRAPHIC_DATA]" at bounding box center [274, 71] width 421 height 13
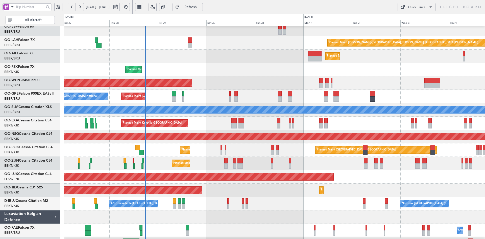
click at [270, 66] on div "Planned Maint Kortrijk-[GEOGRAPHIC_DATA]" at bounding box center [274, 69] width 421 height 13
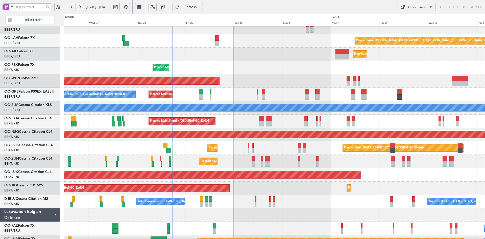
scroll to position [52, 0]
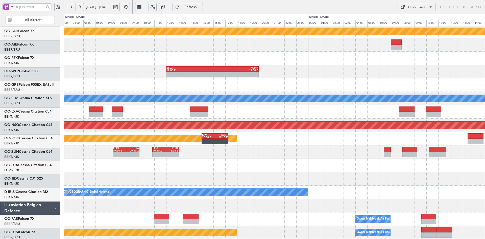
scroll to position [54, 0]
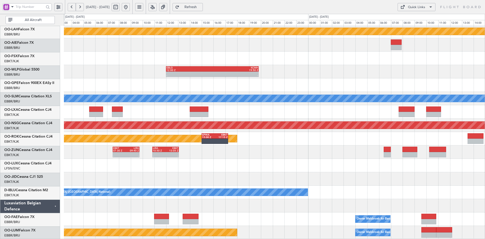
click at [420, 73] on div "- - EBLG 12:00 Z KCMH 19:50 Z" at bounding box center [274, 71] width 421 height 13
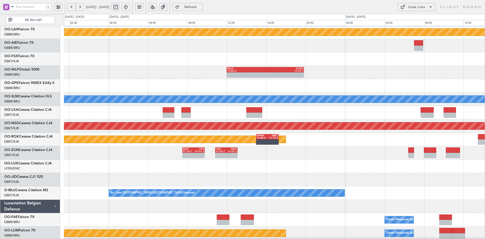
click at [130, 7] on button at bounding box center [126, 7] width 8 height 8
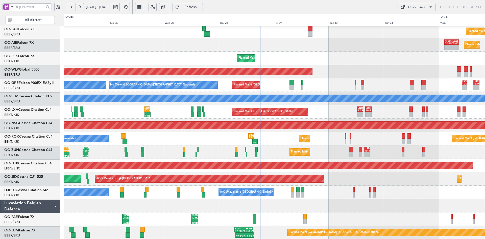
scroll to position [55, 0]
click at [377, 117] on div "Planned Maint [PERSON_NAME]-[GEOGRAPHIC_DATA][PERSON_NAME] ([GEOGRAPHIC_DATA][P…" at bounding box center [274, 105] width 421 height 268
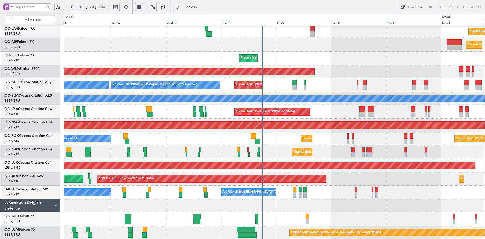
click at [345, 52] on div "Planned Maint [PERSON_NAME]-[GEOGRAPHIC_DATA][PERSON_NAME] ([GEOGRAPHIC_DATA][P…" at bounding box center [274, 105] width 421 height 268
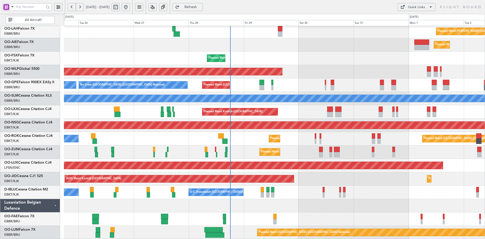
click at [400, 183] on div "Planned Maint Alton-st Louis (St Louis Regl) Planned Maint London (Farnborough)…" at bounding box center [274, 105] width 421 height 268
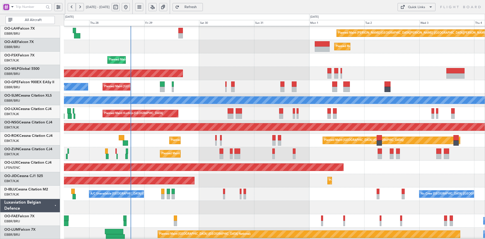
scroll to position [53, 0]
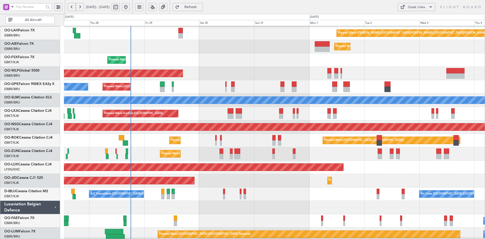
click at [369, 174] on div "AOG Maint Kortrijk-Wevelgem Planned Maint Kortrijk-Wevelgem" at bounding box center [274, 180] width 421 height 13
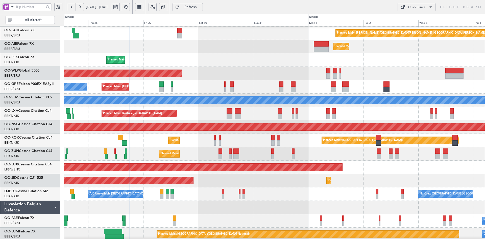
scroll to position [54, 0]
click at [263, 61] on div "Planned Maint Kortrijk-[GEOGRAPHIC_DATA]" at bounding box center [274, 59] width 421 height 13
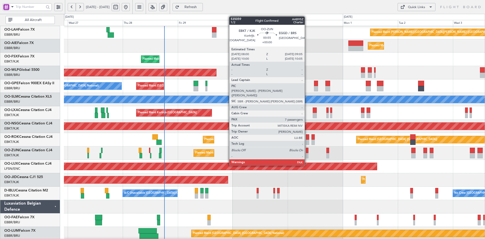
click at [307, 156] on div at bounding box center [307, 155] width 3 height 5
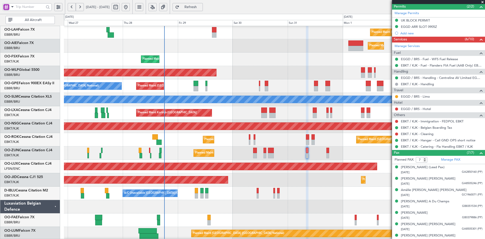
scroll to position [140, 0]
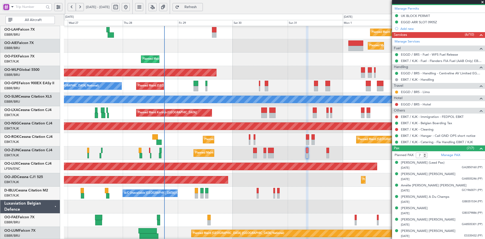
click at [483, 2] on span at bounding box center [482, 2] width 5 height 5
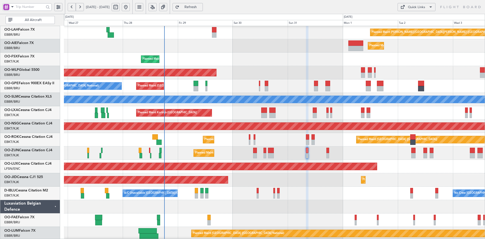
type input "0"
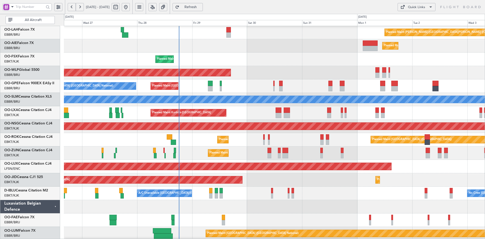
click at [342, 48] on div "Planned Maint [GEOGRAPHIC_DATA] ([GEOGRAPHIC_DATA])" at bounding box center [274, 45] width 421 height 13
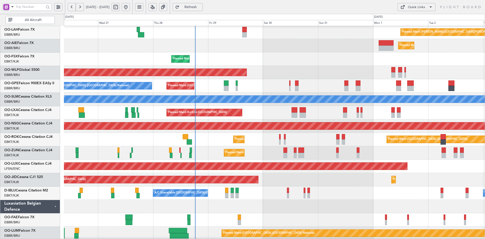
scroll to position [54, 0]
click at [293, 40] on div "Planned Maint [GEOGRAPHIC_DATA] ([GEOGRAPHIC_DATA])" at bounding box center [274, 45] width 421 height 13
